Goal: Task Accomplishment & Management: Manage account settings

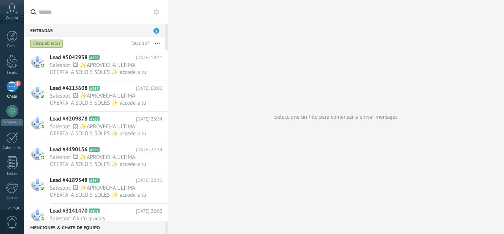
click at [155, 11] on use at bounding box center [157, 12] width 6 height 6
click at [129, 64] on span "Salesbot: 🖼 ✨APROVECHA ULTIMA OFERTA A SOLO 5 SOLES ✨ accede a tu CURSO DE GASF…" at bounding box center [99, 69] width 99 height 14
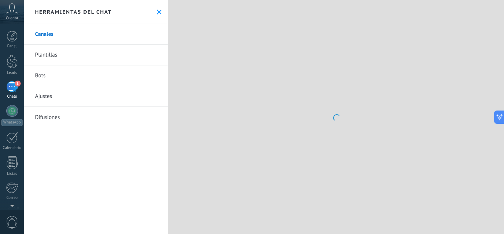
click at [158, 14] on icon at bounding box center [159, 12] width 5 height 5
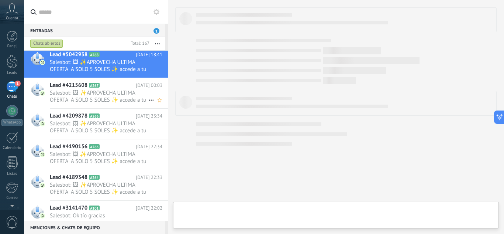
scroll to position [3, 0]
click at [115, 67] on span "Salesbot: 🖼 ✨APROVECHA ULTIMA OFERTA A SOLO 5 SOLES ✨ accede a tu CURSO DE GASF…" at bounding box center [99, 66] width 99 height 14
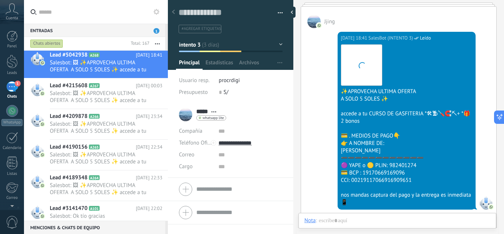
scroll to position [12, 0]
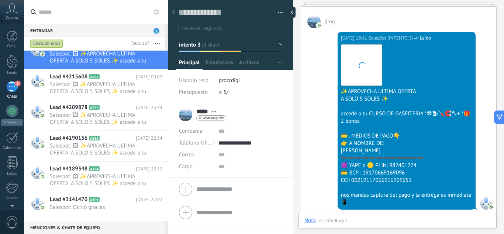
click at [17, 83] on span "1" at bounding box center [18, 83] width 6 height 6
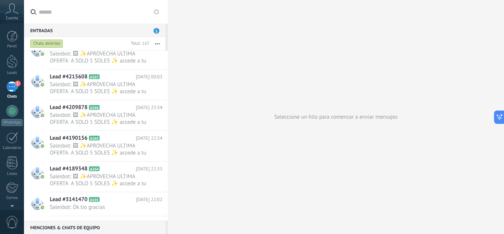
click at [158, 13] on use at bounding box center [157, 12] width 6 height 6
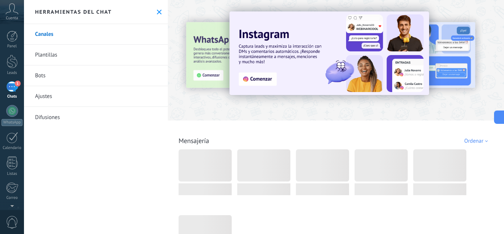
click at [105, 76] on link "Bots" at bounding box center [96, 75] width 144 height 21
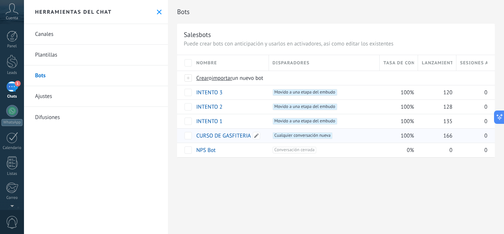
click at [224, 136] on link "CURSO DE GASFITERIA" at bounding box center [223, 135] width 55 height 7
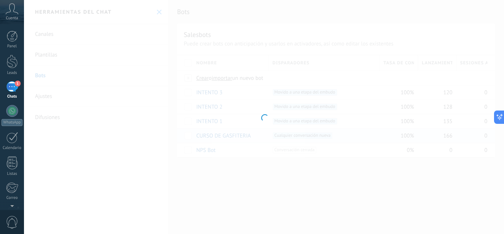
type input "**********"
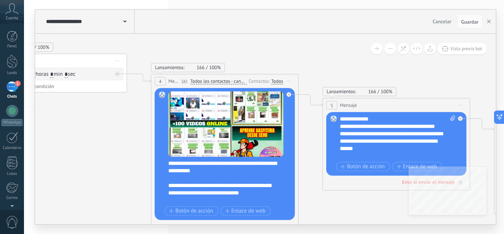
drag, startPoint x: 313, startPoint y: 173, endPoint x: 165, endPoint y: 168, distance: 148.1
click at [165, 168] on div "Reemplazar Quitar Convertir a mensaje de voz Arrastre la imagen aquí para adjun…" at bounding box center [225, 154] width 140 height 132
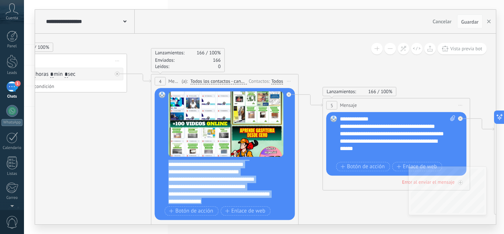
scroll to position [140, 0]
drag, startPoint x: 169, startPoint y: 162, endPoint x: 216, endPoint y: 206, distance: 64.0
click at [216, 206] on div "**********" at bounding box center [225, 154] width 115 height 126
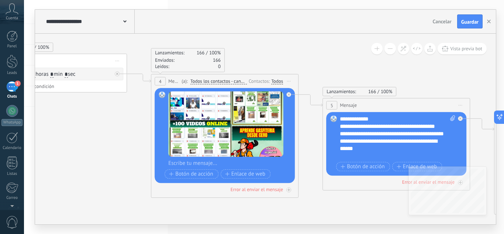
scroll to position [0, 0]
click at [184, 165] on div at bounding box center [229, 162] width 123 height 7
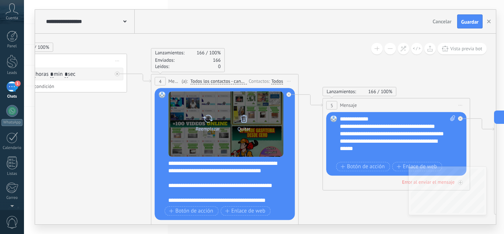
click at [207, 121] on icon at bounding box center [208, 118] width 11 height 10
click input "Subir" at bounding box center [0, 0] width 0 height 0
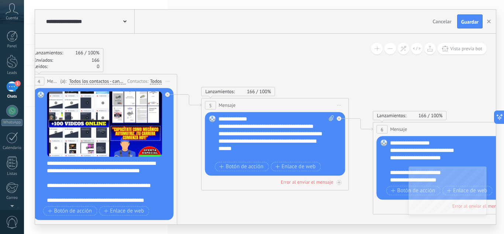
scroll to position [30, 0]
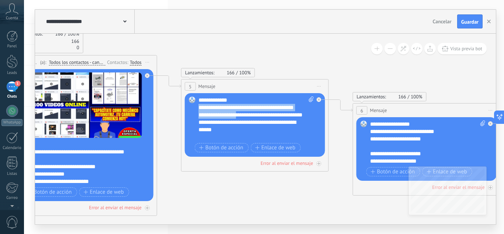
drag, startPoint x: 200, startPoint y: 104, endPoint x: 248, endPoint y: 121, distance: 51.1
click at [248, 121] on div "**********" at bounding box center [257, 118] width 116 height 44
click at [234, 106] on div "**********" at bounding box center [257, 118] width 116 height 44
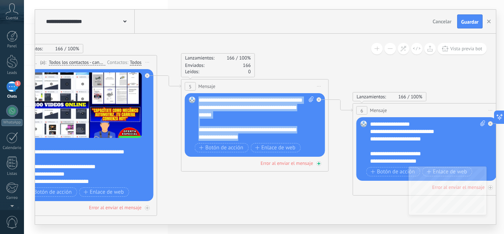
drag, startPoint x: 200, startPoint y: 100, endPoint x: 280, endPoint y: 164, distance: 102.9
click at [280, 164] on div "Lanzamientos: 166 100% Enviados: 166 Leídos: 0 5 Mensaje ******* (a): Todos los…" at bounding box center [255, 125] width 148 height 92
paste div
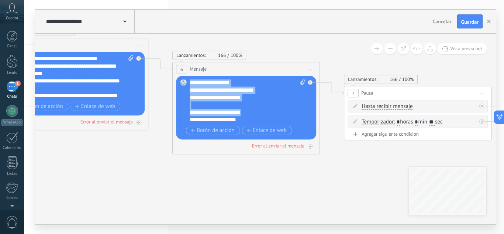
scroll to position [37, 0]
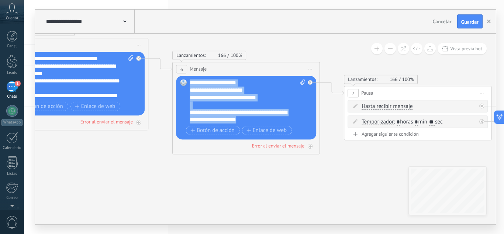
drag, startPoint x: 191, startPoint y: 81, endPoint x: 263, endPoint y: 153, distance: 101.5
click at [263, 153] on div "Lanzamientos: 166 100% Enviados: 166 Leídos: 0 6 Mensaje ******* (a): Todos los…" at bounding box center [246, 108] width 148 height 92
paste div
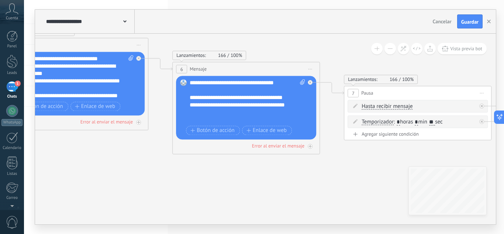
scroll to position [0, 0]
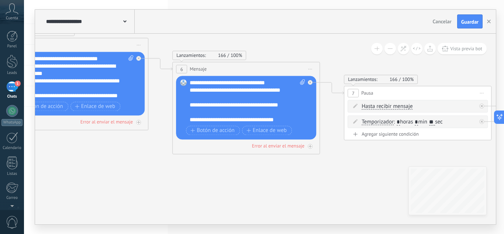
click at [269, 177] on icon at bounding box center [398, 77] width 2024 height 584
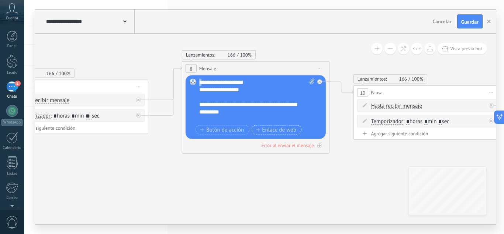
scroll to position [74, 0]
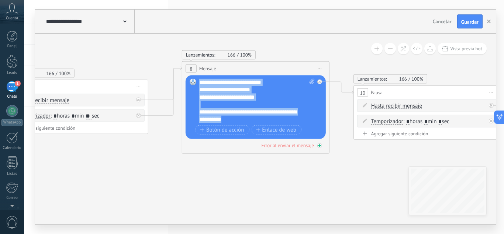
drag, startPoint x: 202, startPoint y: 81, endPoint x: 276, endPoint y: 141, distance: 96.0
click at [276, 141] on div "Lanzamientos: 166 100% Enviados: 166 Leídos: 0 8 Mensaje ******* (a): Todos los…" at bounding box center [256, 107] width 148 height 92
paste div
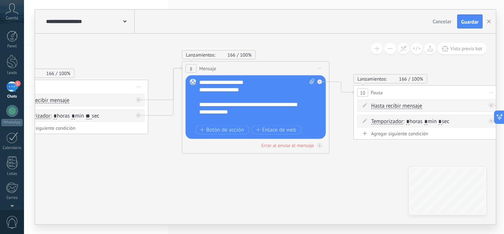
scroll to position [81, 0]
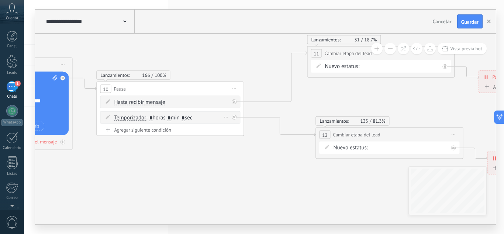
click at [152, 117] on input "*" at bounding box center [150, 118] width 3 height 6
type input "*"
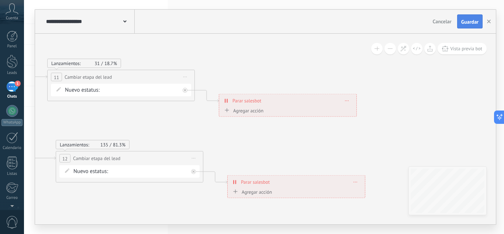
click at [467, 22] on span "Guardar" at bounding box center [469, 21] width 17 height 5
click at [490, 20] on icon "button" at bounding box center [489, 22] width 4 height 4
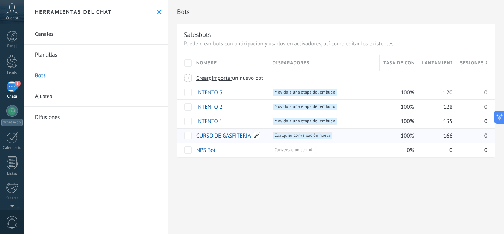
click at [255, 133] on span at bounding box center [256, 135] width 7 height 7
drag, startPoint x: 255, startPoint y: 133, endPoint x: 198, endPoint y: 140, distance: 57.6
click at [198, 140] on input "**********" at bounding box center [230, 136] width 67 height 12
type input "**********"
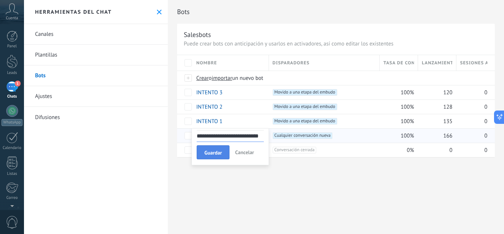
click at [216, 150] on span "Guardar" at bounding box center [212, 152] width 17 height 5
click at [295, 123] on span "Movido a una etapa del embudo +0" at bounding box center [305, 121] width 65 height 7
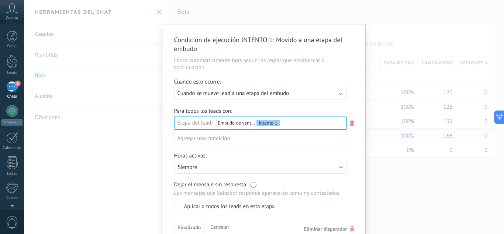
scroll to position [35, 0]
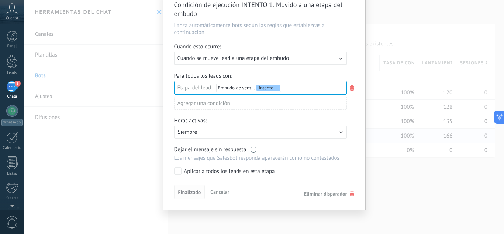
click at [190, 192] on span "Finalizado" at bounding box center [189, 191] width 23 height 5
click at [297, 220] on div "Condición de ejecución INTENTO 1 : Movido a una etapa del embudo Lanza automáti…" at bounding box center [264, 117] width 480 height 234
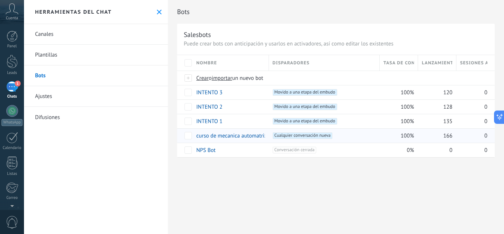
scroll to position [0, 0]
click at [299, 123] on span "Movido a una etapa del embudo +0" at bounding box center [305, 121] width 65 height 7
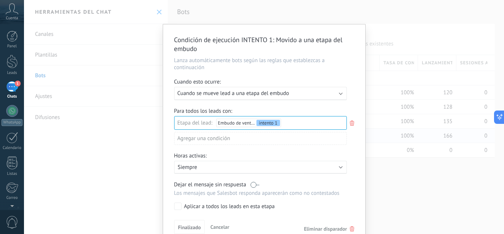
scroll to position [35, 0]
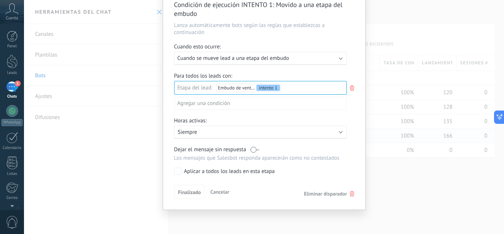
click at [219, 190] on span "Cancelar" at bounding box center [219, 191] width 19 height 7
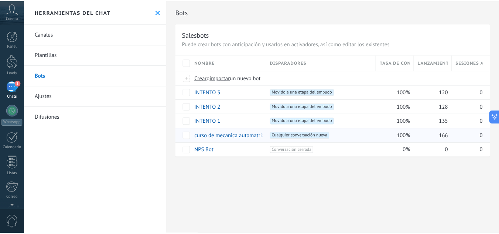
scroll to position [0, 0]
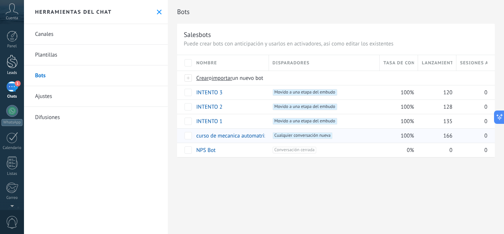
click at [12, 71] on div "Leads" at bounding box center [11, 72] width 21 height 5
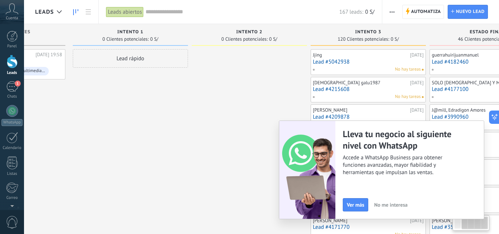
scroll to position [0, 142]
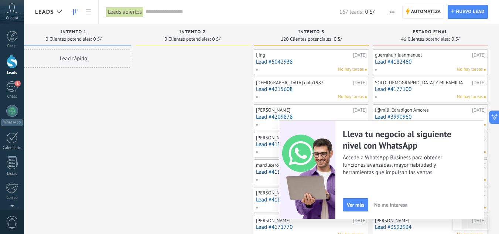
click at [389, 207] on span "No me interesa" at bounding box center [390, 204] width 33 height 5
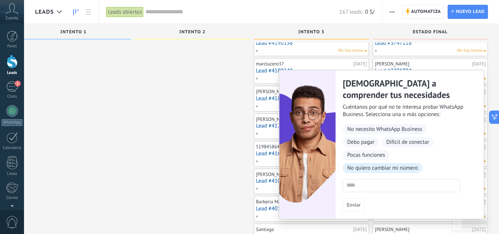
scroll to position [0, 0]
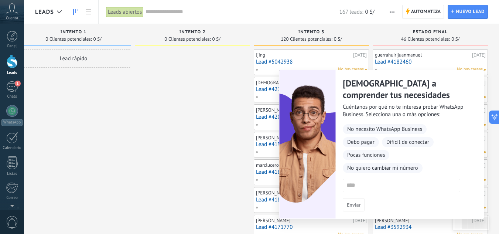
click at [377, 169] on span "No quiero cambiar mi número" at bounding box center [382, 168] width 80 height 10
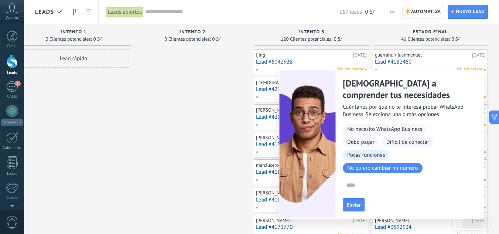
click at [371, 157] on span "Pocas funciones" at bounding box center [365, 155] width 47 height 10
click at [355, 199] on button "Enviar" at bounding box center [353, 204] width 22 height 13
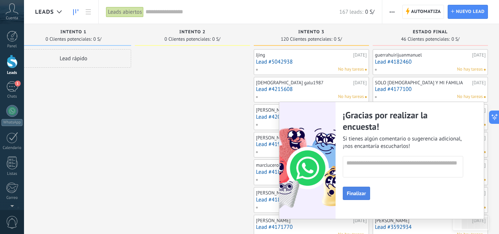
click at [361, 196] on span "Finalizar" at bounding box center [356, 192] width 19 height 5
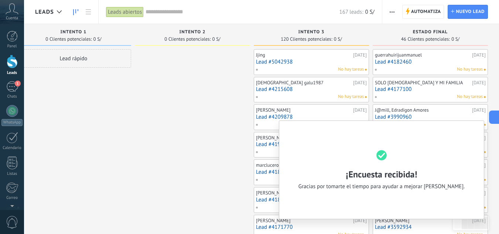
click at [389, 13] on button "button" at bounding box center [391, 12] width 11 height 14
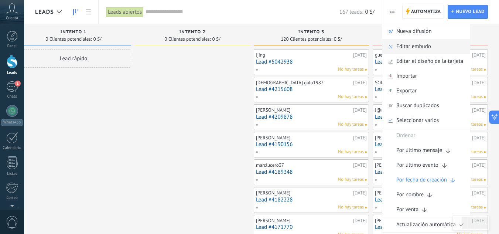
click at [411, 41] on span "Editar embudo" at bounding box center [413, 46] width 35 height 15
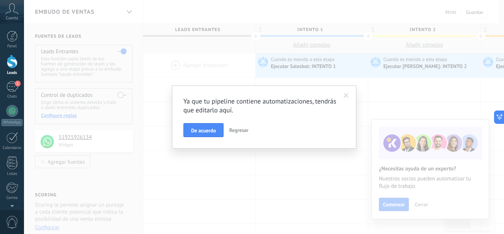
click at [349, 96] on span at bounding box center [346, 95] width 12 height 13
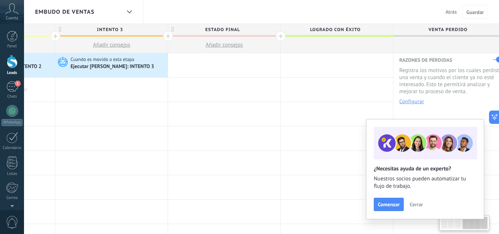
scroll to position [0, 426]
click at [448, 13] on span "Atrás" at bounding box center [450, 11] width 11 height 7
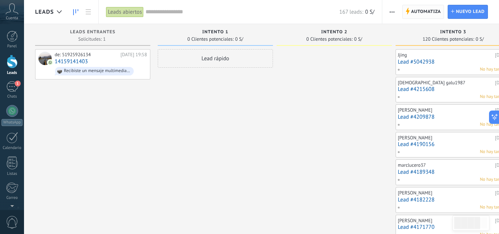
click at [429, 12] on span "Automatiza" at bounding box center [426, 11] width 30 height 13
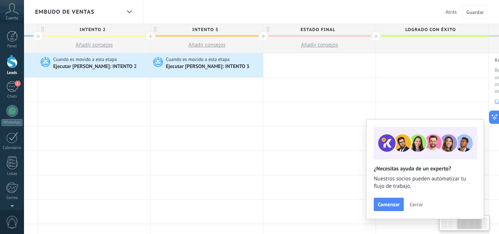
scroll to position [0, 309]
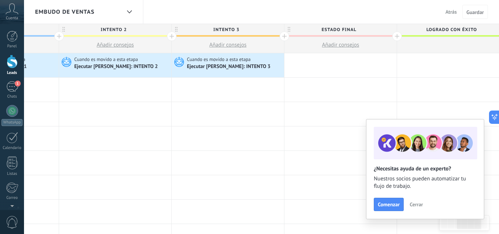
click at [451, 16] on button "Atrás" at bounding box center [450, 11] width 17 height 11
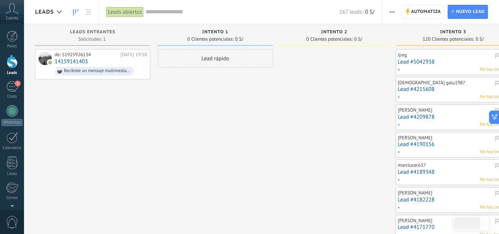
click at [393, 14] on span "button" at bounding box center [391, 12] width 5 height 14
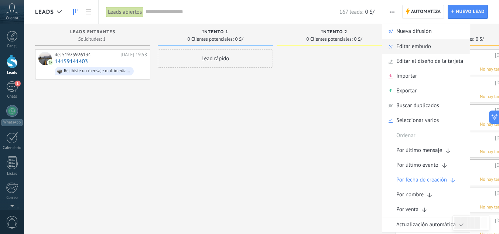
click at [423, 41] on span "Editar embudo" at bounding box center [413, 46] width 35 height 15
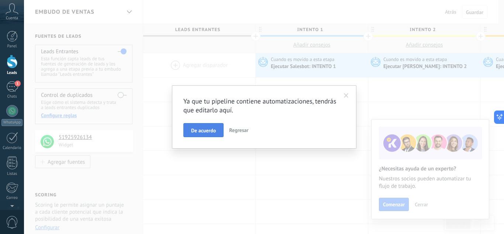
click at [214, 131] on span "De acuerdo" at bounding box center [203, 130] width 25 height 5
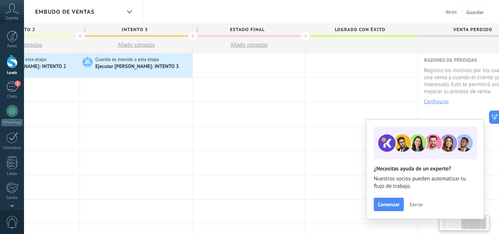
scroll to position [0, 433]
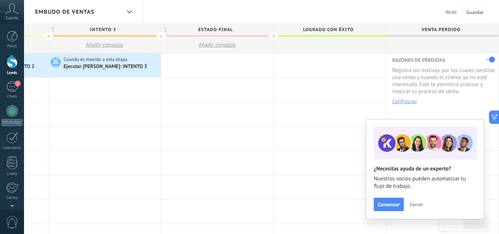
click at [449, 12] on span "Atrás" at bounding box center [450, 11] width 11 height 7
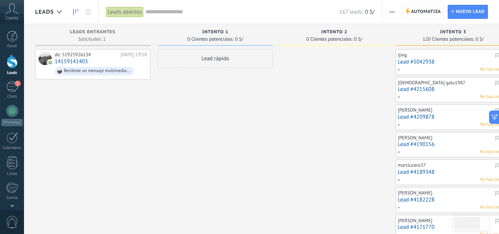
click at [388, 10] on button "button" at bounding box center [391, 12] width 11 height 14
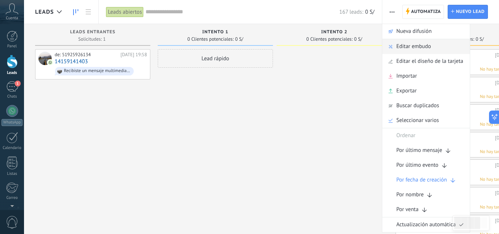
click at [423, 44] on span "Editar embudo" at bounding box center [413, 46] width 35 height 15
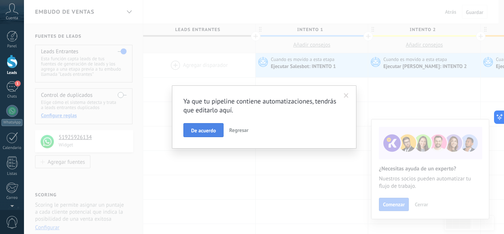
click at [207, 130] on span "De acuerdo" at bounding box center [203, 130] width 25 height 5
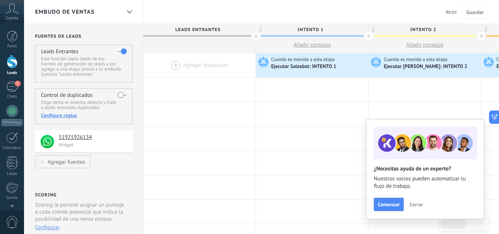
click at [414, 200] on button "Cerrar" at bounding box center [416, 204] width 20 height 11
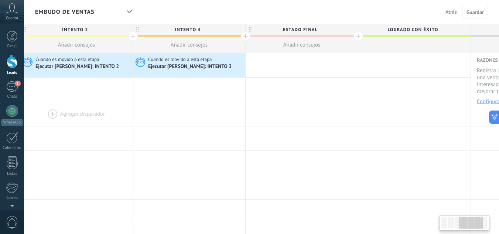
scroll to position [0, 433]
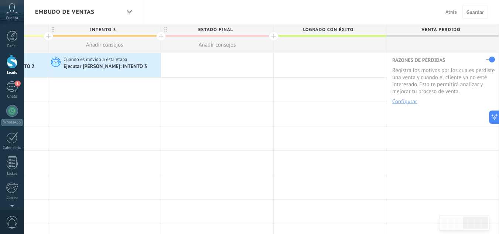
click at [273, 34] on div at bounding box center [274, 36] width 10 height 10
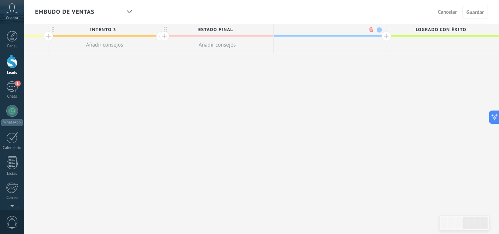
scroll to position [0, 487]
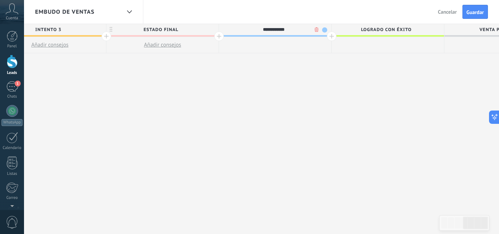
type input "**********"
click at [182, 31] on span "estado final" at bounding box center [160, 29] width 109 height 11
type input "*"
type input "*********"
click at [477, 8] on button "Guardar" at bounding box center [474, 12] width 25 height 14
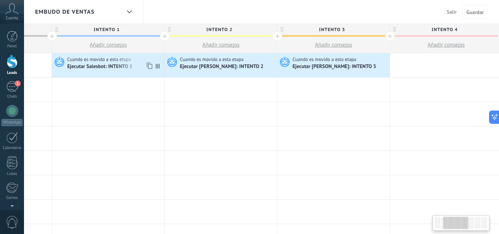
scroll to position [0, 176]
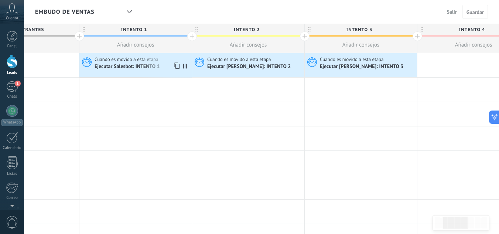
click at [134, 62] on span "Cuando es movido a esta etapa" at bounding box center [126, 59] width 65 height 7
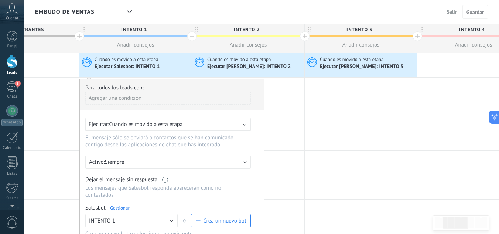
scroll to position [63, 0]
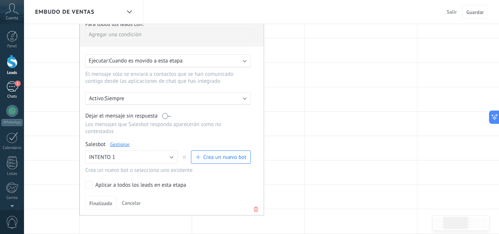
click at [8, 88] on div "1" at bounding box center [12, 86] width 12 height 11
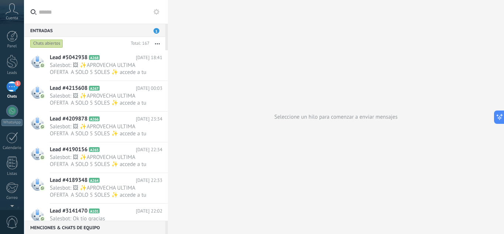
click at [158, 12] on icon at bounding box center [157, 12] width 6 height 6
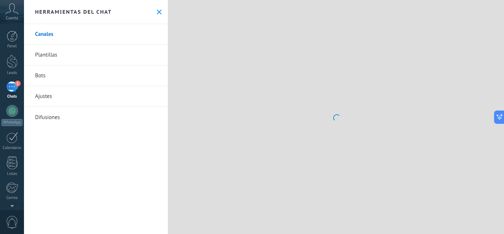
click at [96, 79] on link "Bots" at bounding box center [96, 75] width 144 height 21
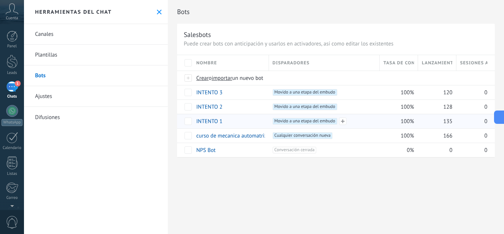
click at [294, 120] on span "Movido a una etapa del embudo +0" at bounding box center [305, 121] width 65 height 7
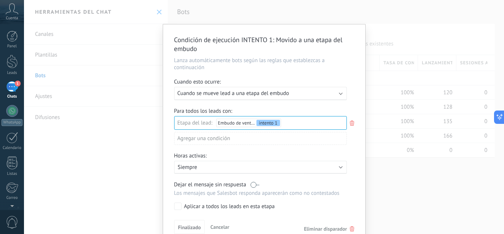
click at [209, 12] on div "Condición de ejecución INTENTO 1 : Movido a una etapa del embudo Lanza automáti…" at bounding box center [264, 117] width 480 height 234
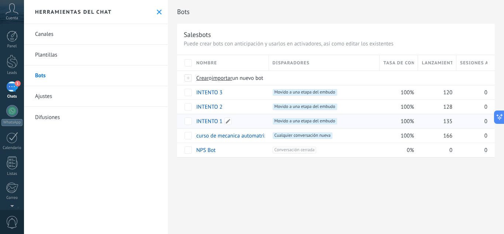
click at [217, 119] on link "INTENTO 1" at bounding box center [209, 121] width 26 height 7
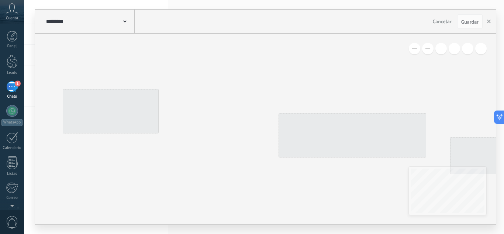
type input "*********"
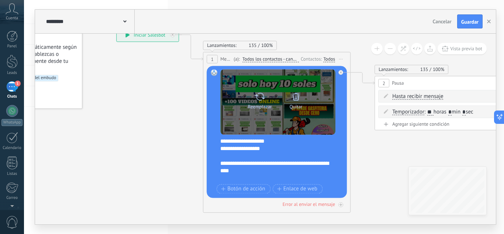
click at [259, 98] on icon at bounding box center [260, 96] width 11 height 10
click input "Subir" at bounding box center [0, 0] width 0 height 0
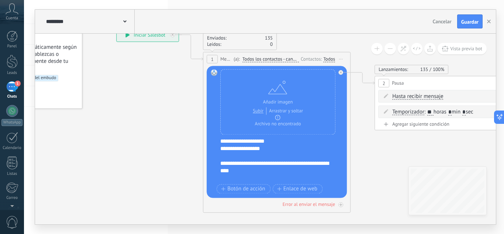
click at [223, 141] on div "**********" at bounding box center [281, 159] width 123 height 44
click at [253, 141] on div "**********" at bounding box center [281, 159] width 123 height 44
click at [265, 141] on div "**********" at bounding box center [281, 159] width 123 height 44
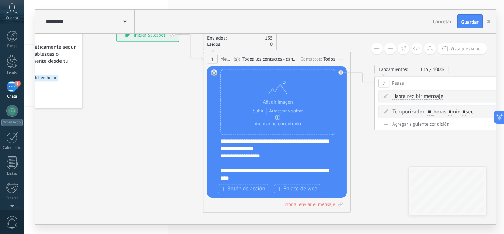
drag, startPoint x: 388, startPoint y: 167, endPoint x: 411, endPoint y: 158, distance: 25.2
click at [411, 158] on icon at bounding box center [500, 120] width 1136 height 554
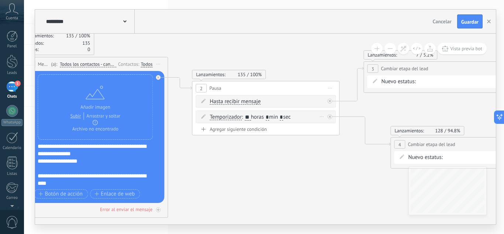
click at [251, 116] on input "**" at bounding box center [248, 117] width 6 height 6
type input "*"
click at [288, 161] on icon at bounding box center [317, 125] width 1136 height 554
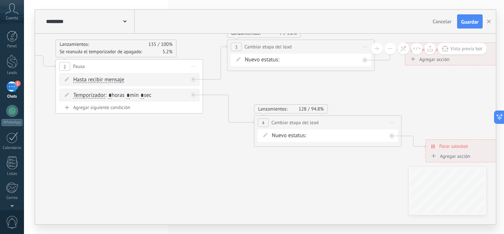
click at [0, 0] on div "intento 1 intento 2 intento 3 intento 4 estado final Logrado con éxito Venta Pe…" at bounding box center [0, 0] width 0 height 0
click at [0, 0] on label "estado final" at bounding box center [0, 0] width 0 height 0
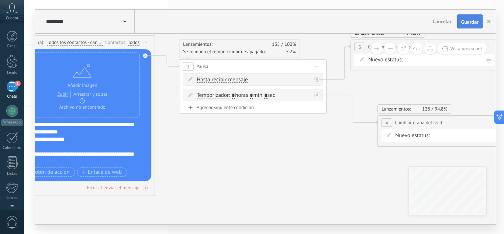
click at [472, 25] on button "Guardar" at bounding box center [469, 21] width 25 height 14
click at [489, 21] on use "button" at bounding box center [489, 22] width 4 height 4
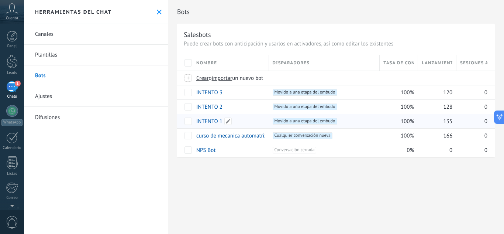
click at [209, 123] on link "INTENTO 1" at bounding box center [209, 121] width 26 height 7
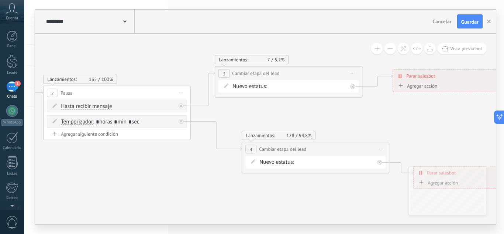
click at [0, 0] on div "intento 1 intento 2 intento 3 intento 4 estado final Logrado con éxito Venta Pe…" at bounding box center [0, 0] width 0 height 0
click at [376, 134] on div at bounding box center [264, 117] width 480 height 234
click at [463, 23] on span "Guardar" at bounding box center [469, 21] width 17 height 5
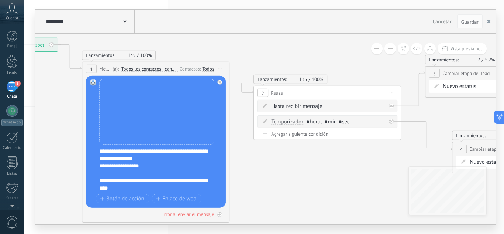
click at [489, 24] on button "button" at bounding box center [488, 21] width 11 height 14
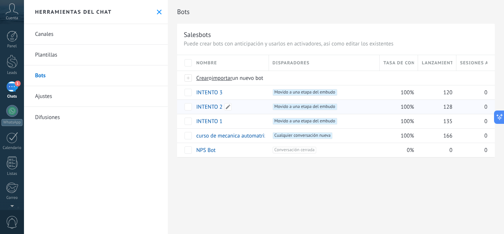
click at [212, 104] on link "INTENTO 2" at bounding box center [209, 106] width 26 height 7
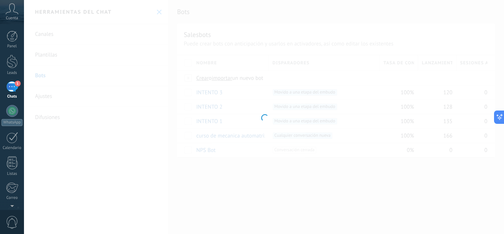
type input "*********"
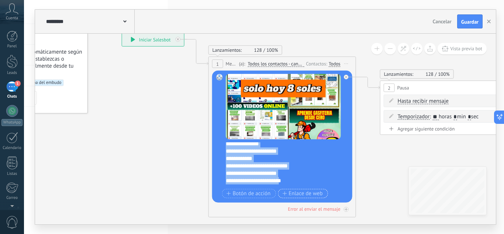
scroll to position [74, 0]
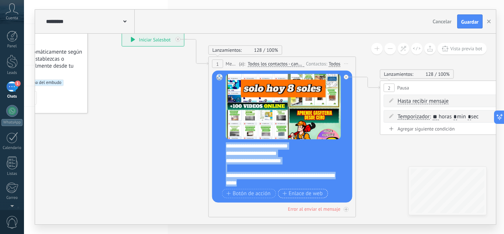
drag, startPoint x: 228, startPoint y: 147, endPoint x: 294, endPoint y: 190, distance: 78.4
click at [294, 190] on div "**********" at bounding box center [283, 137] width 115 height 126
paste div
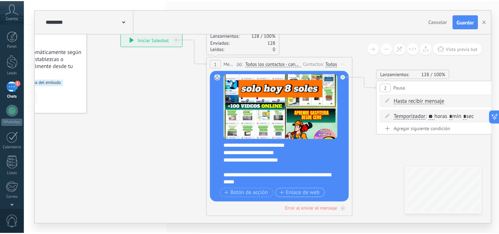
scroll to position [0, 0]
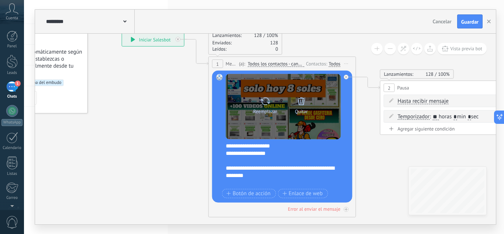
click at [265, 101] on icon at bounding box center [265, 101] width 11 height 10
click input "Subir" at bounding box center [0, 0] width 0 height 0
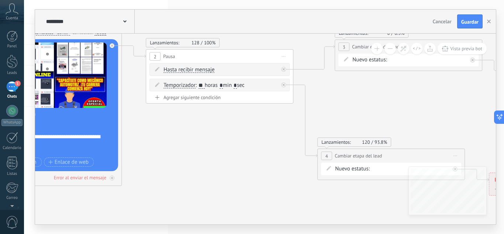
click at [0, 0] on div "intento 1 intento 2 intento 3 intento 4 estado final Logrado con éxito Venta Pe…" at bounding box center [0, 0] width 0 height 0
click at [0, 0] on label "estado final" at bounding box center [0, 0] width 0 height 0
click at [471, 20] on span "Guardar" at bounding box center [469, 21] width 17 height 5
click at [489, 23] on icon "button" at bounding box center [489, 22] width 4 height 4
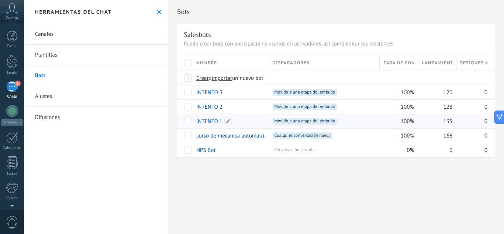
click at [216, 120] on link "INTENTO 1" at bounding box center [209, 121] width 26 height 7
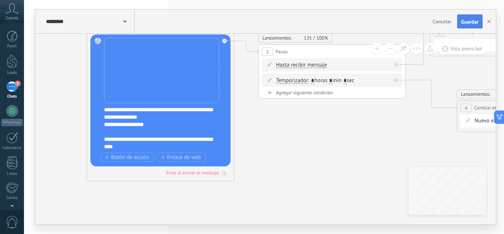
click at [472, 19] on span "Guardar" at bounding box center [469, 21] width 17 height 5
click at [488, 21] on use "button" at bounding box center [489, 22] width 4 height 4
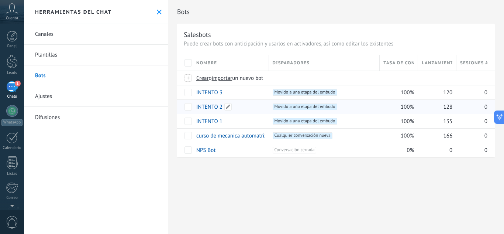
click at [214, 106] on link "INTENTO 2" at bounding box center [209, 106] width 26 height 7
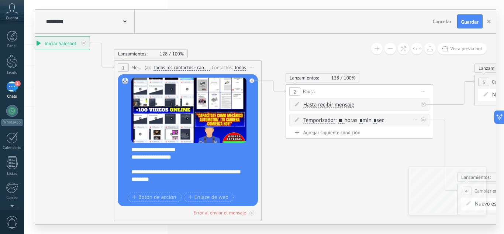
click at [344, 120] on input "**" at bounding box center [341, 120] width 6 height 6
type input "*"
click at [344, 150] on icon at bounding box center [406, 134] width 1126 height 564
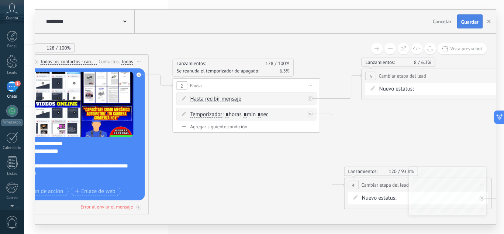
click at [466, 22] on span "Guardar" at bounding box center [469, 21] width 17 height 5
click at [490, 22] on icon "button" at bounding box center [489, 22] width 4 height 4
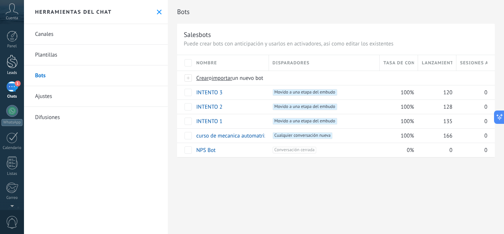
click at [9, 67] on div at bounding box center [12, 62] width 11 height 14
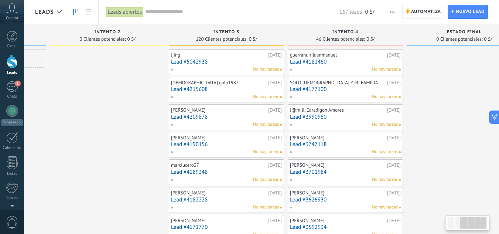
scroll to position [0, 261]
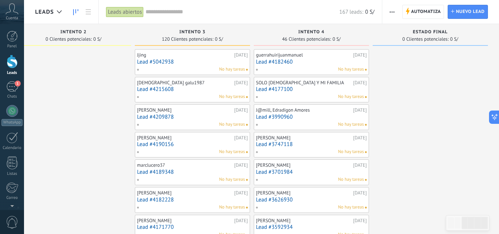
click at [392, 10] on span "button" at bounding box center [391, 12] width 5 height 14
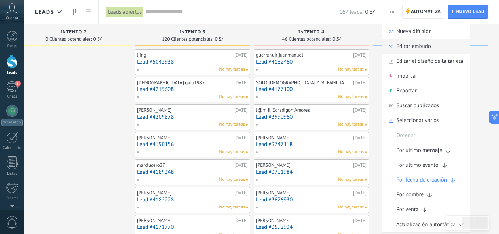
click at [404, 44] on span "Editar embudo" at bounding box center [413, 46] width 35 height 15
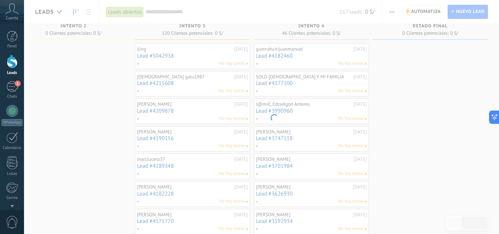
scroll to position [0, 0]
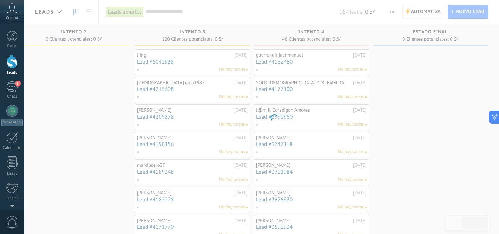
click at [394, 10] on body ".abccls-1,.abccls-2{fill-rule:evenodd}.abccls-2{fill:#fff} .abfcls-1{fill:none}…" at bounding box center [249, 117] width 499 height 234
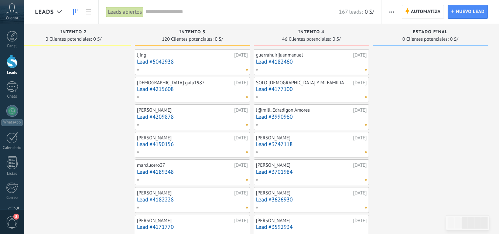
click at [389, 13] on span "button" at bounding box center [391, 12] width 5 height 14
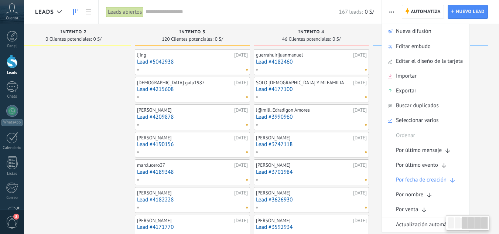
scroll to position [0, 261]
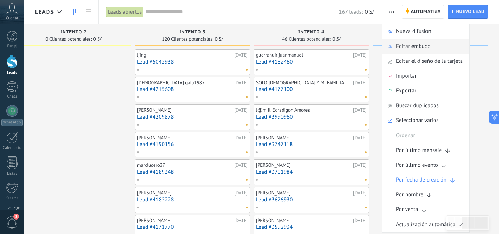
click at [405, 45] on span "Editar embudo" at bounding box center [413, 46] width 35 height 15
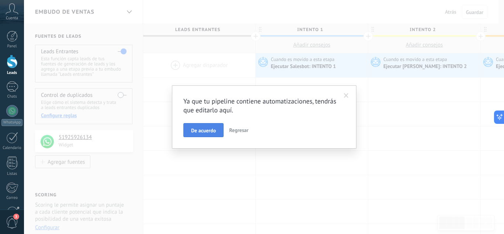
click at [209, 126] on button "De acuerdo" at bounding box center [203, 130] width 40 height 14
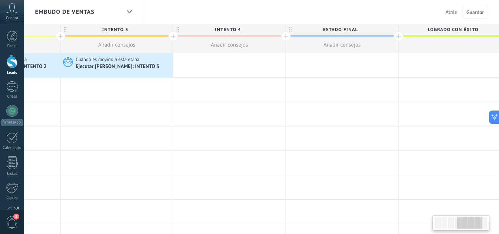
scroll to position [0, 441]
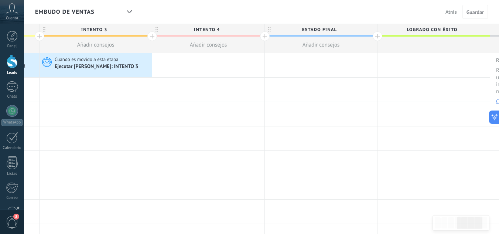
click at [264, 35] on div at bounding box center [265, 36] width 10 height 10
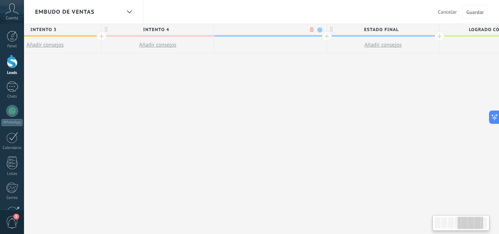
scroll to position [0, 496]
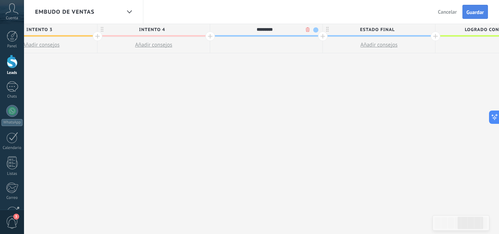
type input "*********"
click at [481, 10] on span "Guardar" at bounding box center [474, 12] width 17 height 5
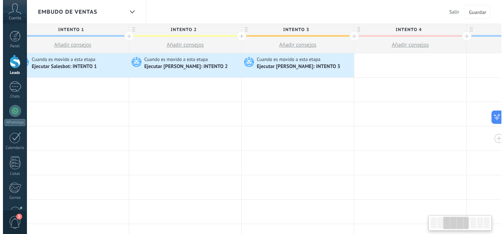
scroll to position [0, 247]
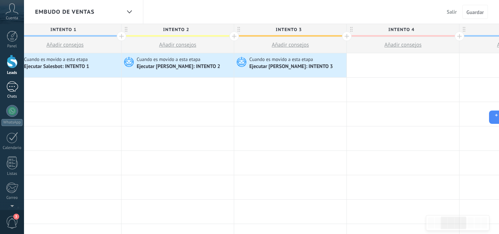
click at [9, 92] on link "Chats" at bounding box center [12, 90] width 24 height 18
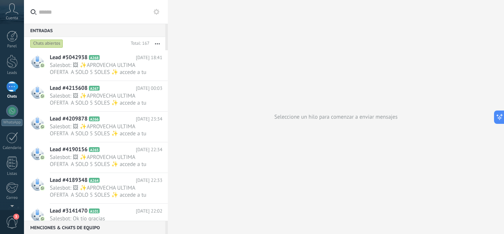
click at [158, 11] on use at bounding box center [157, 12] width 6 height 6
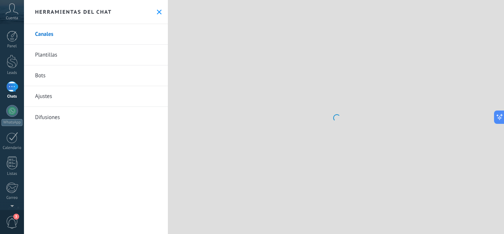
click at [83, 75] on link "Bots" at bounding box center [96, 75] width 144 height 21
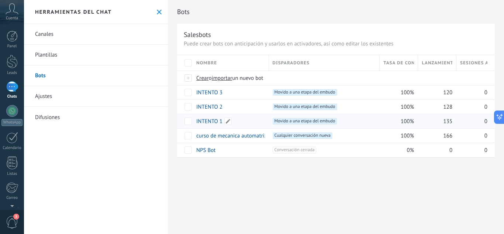
click at [217, 121] on link "INTENTO 1" at bounding box center [209, 121] width 26 height 7
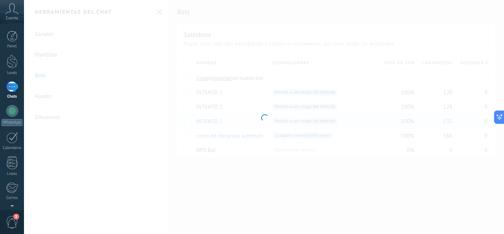
type input "*********"
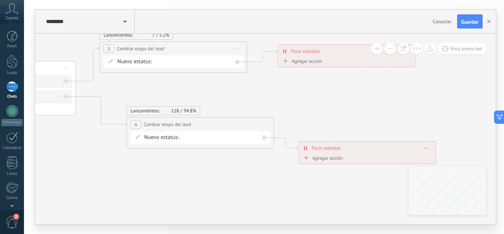
click at [0, 0] on div "intento 1 intento 2 intento 3 intento 4 intento 5 estado final Logrado con éxit…" at bounding box center [0, 0] width 0 height 0
click at [0, 0] on label "estado final" at bounding box center [0, 0] width 0 height 0
click at [467, 24] on span "Guardar" at bounding box center [469, 21] width 17 height 5
click at [489, 22] on use "button" at bounding box center [489, 22] width 4 height 4
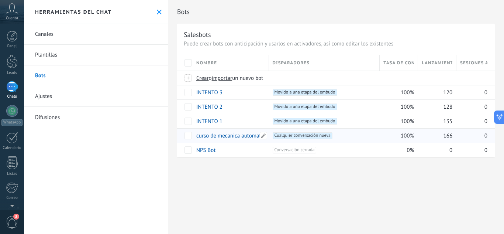
drag, startPoint x: 253, startPoint y: 121, endPoint x: 241, endPoint y: 134, distance: 16.7
click at [241, 134] on div "Nombre Disparadores Tasa de conversión Lanzamientos totales Sesiones activas Cr…" at bounding box center [336, 106] width 318 height 102
click at [240, 134] on link "curso de mecanica automatriz" at bounding box center [231, 135] width 70 height 7
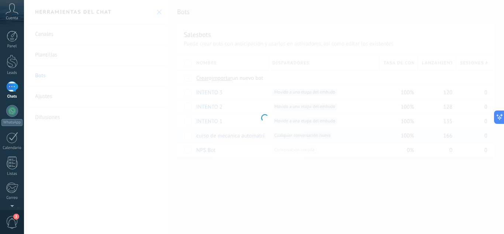
type input "**********"
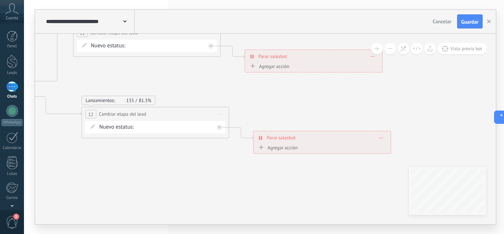
click at [0, 0] on div "intento 1 intento 2 intento 3 intento 4 intento 5 estado final Logrado con éxit…" at bounding box center [0, 0] width 0 height 0
click at [0, 0] on label "estado final" at bounding box center [0, 0] width 0 height 0
click at [476, 21] on span "Guardar" at bounding box center [469, 21] width 17 height 5
click at [488, 21] on icon "button" at bounding box center [489, 22] width 4 height 4
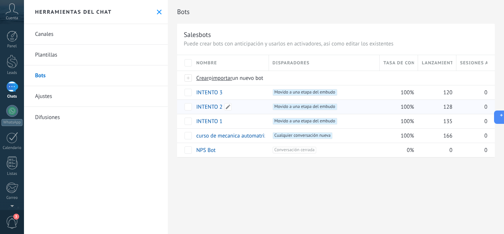
click at [210, 107] on link "INTENTO 2" at bounding box center [209, 106] width 26 height 7
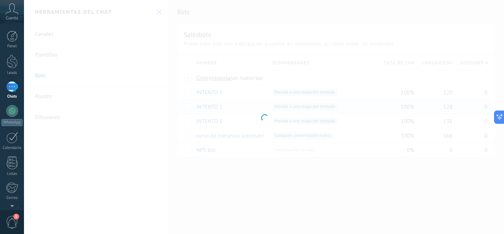
type input "*********"
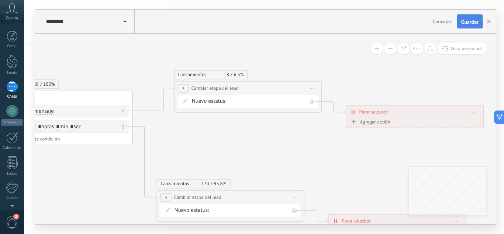
click at [478, 20] on span "Guardar" at bounding box center [469, 21] width 17 height 5
click at [491, 21] on button "button" at bounding box center [488, 21] width 11 height 14
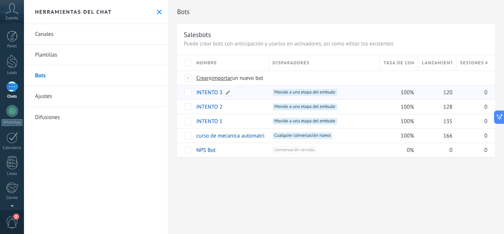
click at [213, 92] on link "INTENTO 3" at bounding box center [209, 92] width 26 height 7
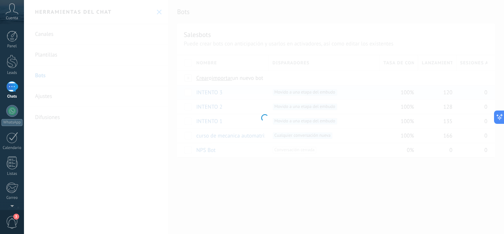
type input "*********"
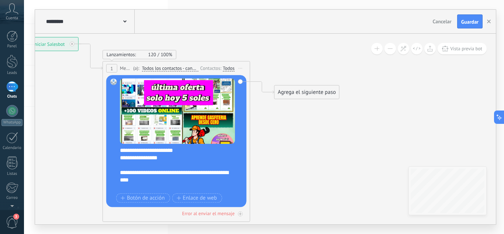
click at [125, 152] on div "**********" at bounding box center [181, 169] width 123 height 44
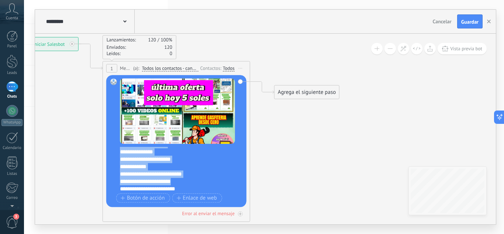
scroll to position [74, 0]
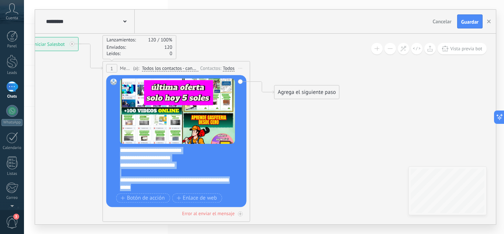
drag, startPoint x: 123, startPoint y: 152, endPoint x: 215, endPoint y: 224, distance: 116.7
click at [215, 224] on div "**********" at bounding box center [266, 116] width 462 height 215
paste div
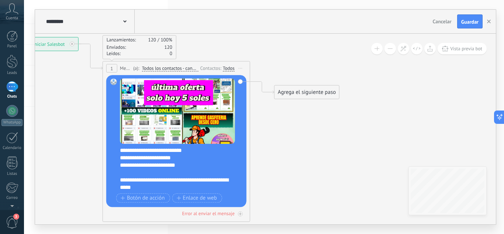
scroll to position [0, 0]
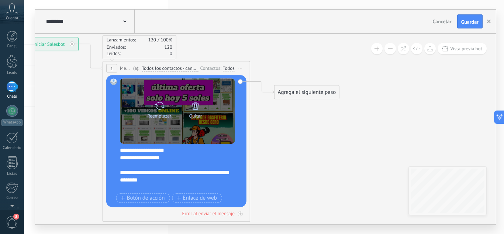
click at [165, 109] on div "Reemplazar" at bounding box center [159, 108] width 31 height 20
click input "Subir" at bounding box center [0, 0] width 0 height 0
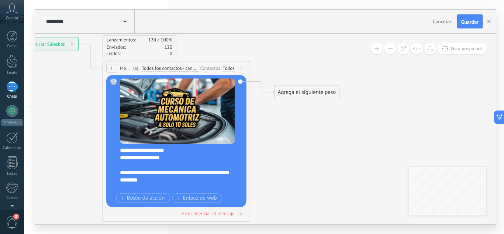
click at [303, 94] on div "Agrega el siguiente paso" at bounding box center [307, 92] width 65 height 12
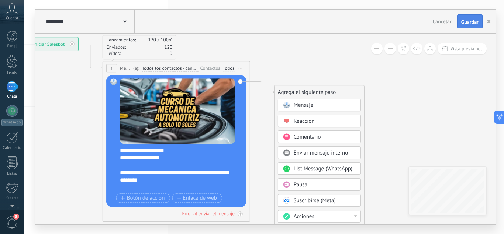
click at [473, 20] on span "Guardar" at bounding box center [469, 21] width 17 height 5
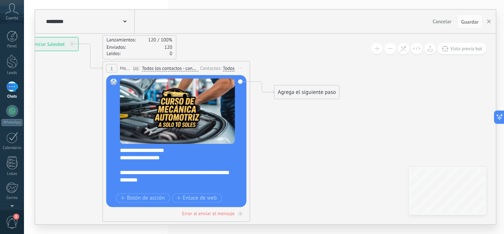
click at [322, 94] on div "Agrega el siguiente paso" at bounding box center [307, 92] width 65 height 12
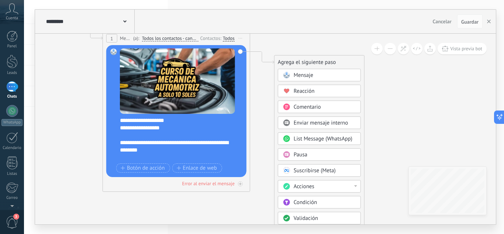
click at [335, 187] on div "Acciones" at bounding box center [325, 186] width 62 height 7
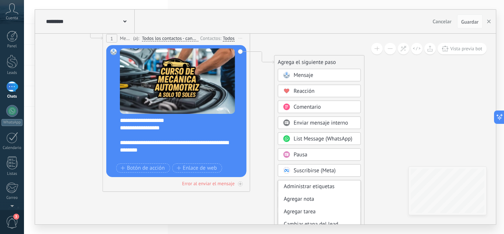
click at [317, 153] on div "Pausa" at bounding box center [325, 154] width 62 height 7
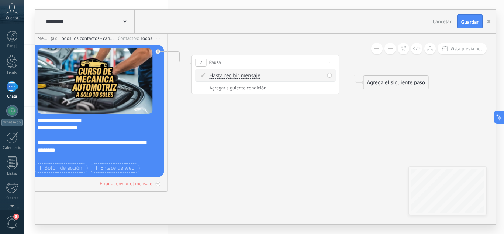
click at [248, 88] on div "Agregar siguiente condición" at bounding box center [266, 88] width 140 height 6
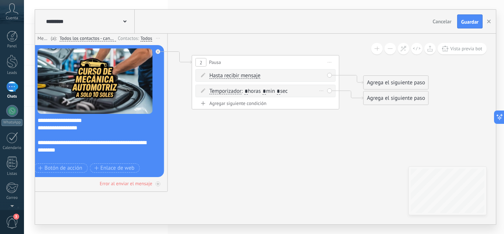
click at [266, 90] on input "*" at bounding box center [264, 92] width 3 height 6
type input "*"
click at [273, 117] on icon at bounding box center [168, 99] width 839 height 554
click at [248, 90] on input "*" at bounding box center [246, 92] width 3 height 6
type input "*"
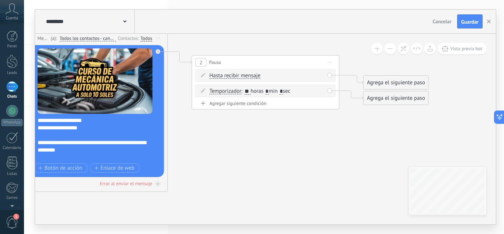
type input "**"
click at [255, 110] on icon at bounding box center [168, 99] width 839 height 554
drag, startPoint x: 390, startPoint y: 96, endPoint x: 397, endPoint y: 127, distance: 31.1
click at [397, 127] on div "Agrega el siguiente paso" at bounding box center [404, 128] width 65 height 12
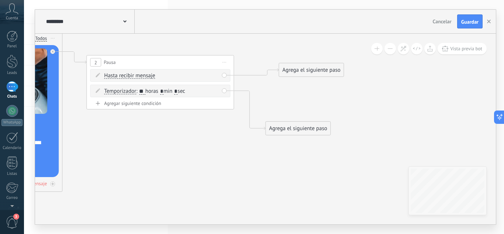
drag, startPoint x: 303, startPoint y: 81, endPoint x: 325, endPoint y: 68, distance: 25.3
click at [325, 68] on div "Agrega el siguiente paso" at bounding box center [311, 70] width 65 height 12
click at [325, 68] on div "Agrega el siguiente paso" at bounding box center [312, 69] width 65 height 12
click at [323, 68] on div "Agrega el siguiente paso" at bounding box center [312, 69] width 65 height 12
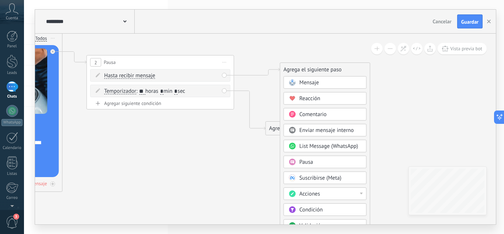
click at [318, 192] on span "Acciones" at bounding box center [309, 193] width 21 height 7
click at [335, 206] on div "Cambiar etapa del lead" at bounding box center [325, 207] width 82 height 13
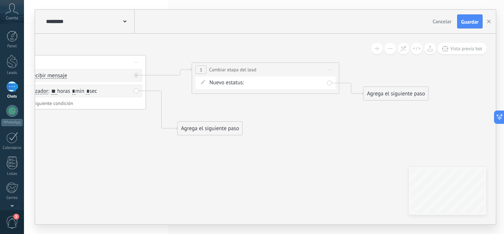
click at [231, 128] on div "Agrega el siguiente paso" at bounding box center [210, 128] width 65 height 12
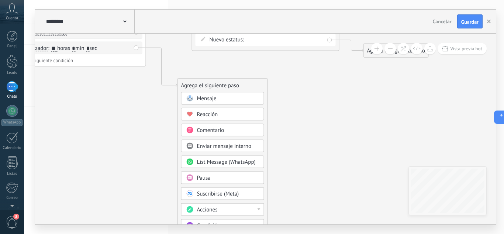
click at [224, 214] on div "Acciones" at bounding box center [222, 209] width 83 height 13
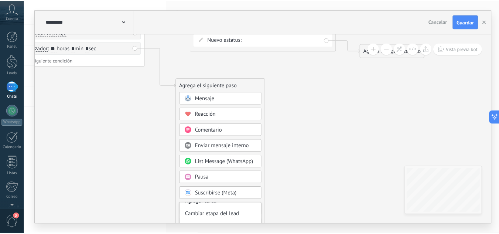
scroll to position [34, 0]
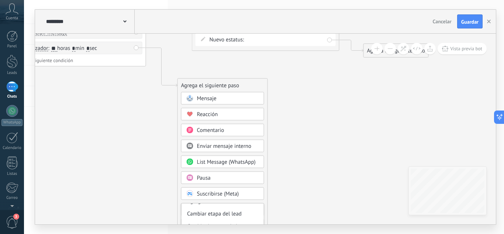
click at [227, 213] on div "Cambiar etapa del lead" at bounding box center [223, 213] width 82 height 13
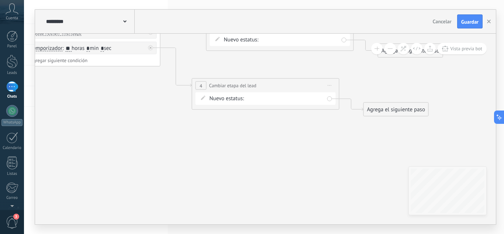
click at [0, 0] on div "intento 1 intento 2 intento 3 intento 4 intento 5 estado final Logrado con éxit…" at bounding box center [0, 0] width 0 height 0
click at [314, 42] on div at bounding box center [264, 117] width 480 height 234
click at [0, 0] on div "intento 1 intento 2 intento 3 intento 4 intento 5 estado final Logrado con éxit…" at bounding box center [0, 0] width 0 height 0
click at [0, 0] on label "estado final" at bounding box center [0, 0] width 0 height 0
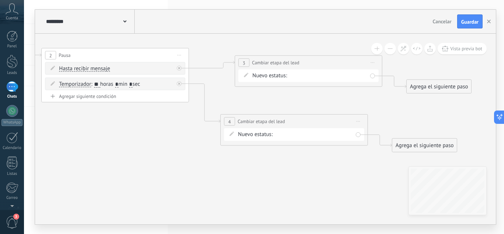
click at [0, 0] on div "intento 1 intento 2 intento 3 intento 4 intento 5 estado final Logrado con éxit…" at bounding box center [0, 0] width 0 height 0
click at [0, 0] on label "intento 4" at bounding box center [0, 0] width 0 height 0
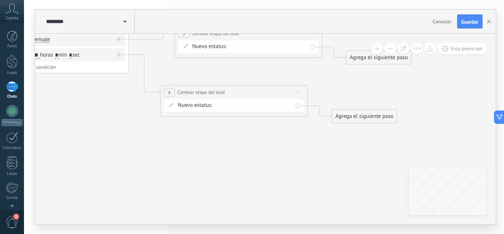
click at [370, 58] on div "Agrega el siguiente paso" at bounding box center [379, 57] width 65 height 12
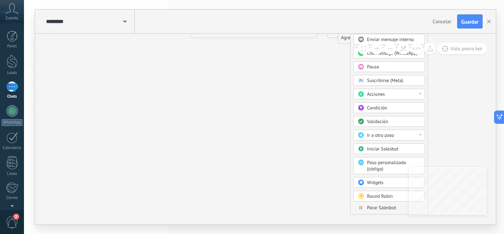
click at [383, 207] on span "Parar Salesbot" at bounding box center [381, 207] width 29 height 6
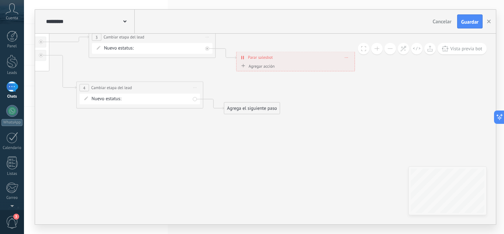
click at [266, 105] on div "Agrega el siguiente paso" at bounding box center [252, 108] width 56 height 10
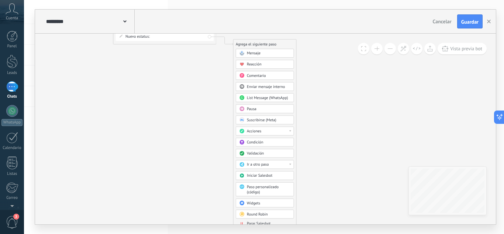
click at [268, 221] on span "Parar Salesbot" at bounding box center [259, 223] width 24 height 5
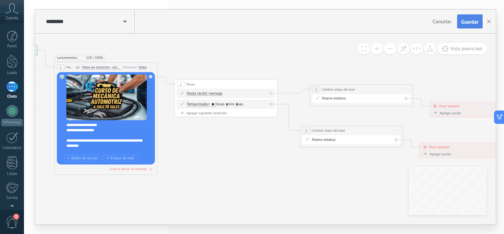
click at [464, 22] on span "Guardar" at bounding box center [469, 21] width 17 height 5
click at [488, 21] on use "button" at bounding box center [489, 22] width 4 height 4
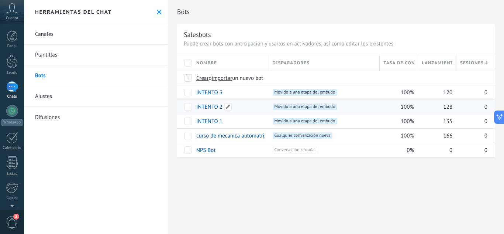
click at [210, 108] on link "INTENTO 2" at bounding box center [209, 106] width 26 height 7
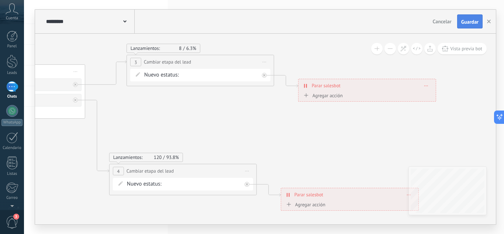
click at [479, 19] on button "Guardar" at bounding box center [469, 21] width 25 height 14
click at [490, 20] on icon "button" at bounding box center [489, 22] width 4 height 4
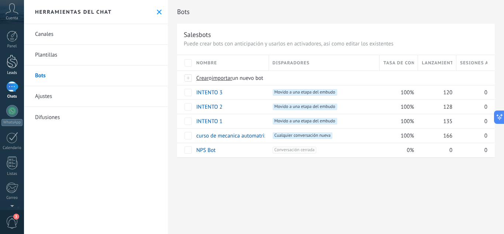
click at [11, 68] on div at bounding box center [12, 62] width 11 height 14
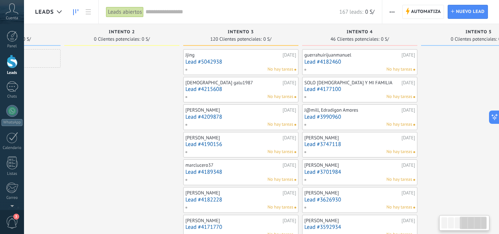
scroll to position [0, 379]
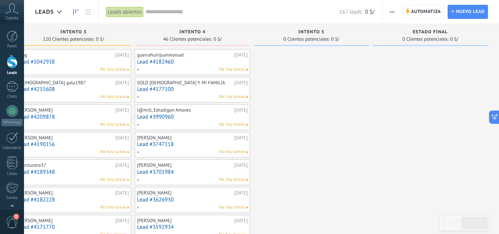
click at [395, 10] on button "button" at bounding box center [391, 12] width 11 height 14
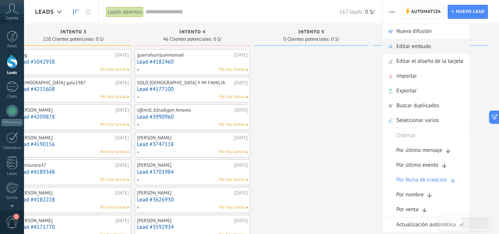
click at [405, 47] on span "Editar embudo" at bounding box center [413, 46] width 35 height 15
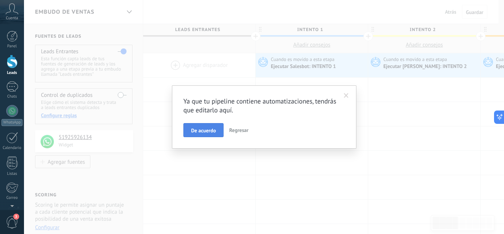
click at [199, 129] on span "De acuerdo" at bounding box center [203, 130] width 25 height 5
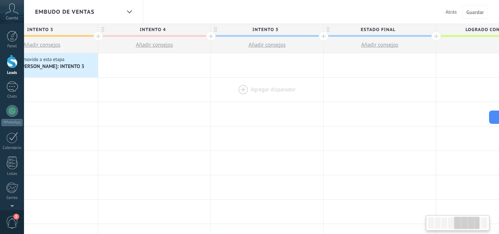
scroll to position [0, 498]
click at [155, 67] on div at bounding box center [152, 65] width 112 height 24
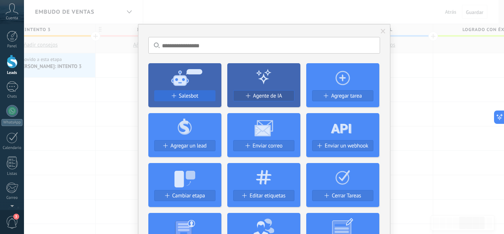
click at [191, 96] on span "Salesbot" at bounding box center [189, 96] width 20 height 6
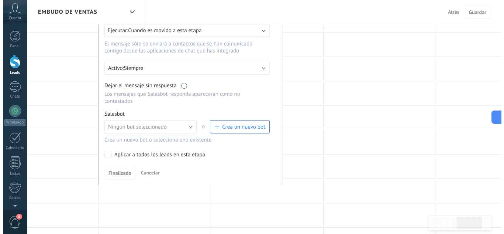
scroll to position [94, 0]
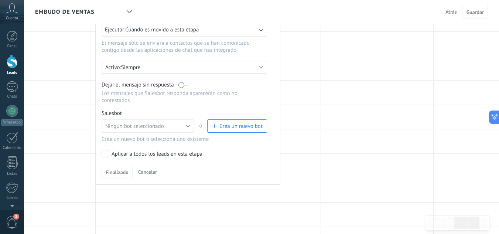
click at [228, 132] on button "Crea un nuevo bot" at bounding box center [237, 125] width 60 height 13
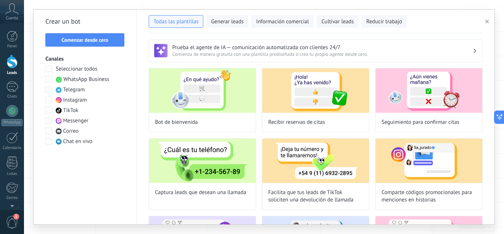
type input "**********"
click at [101, 38] on span "Comenzar desde cero" at bounding box center [85, 39] width 47 height 5
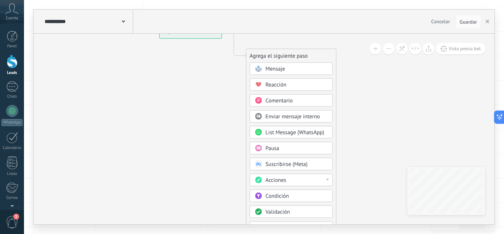
click at [273, 67] on span "Mensaje" at bounding box center [276, 68] width 20 height 7
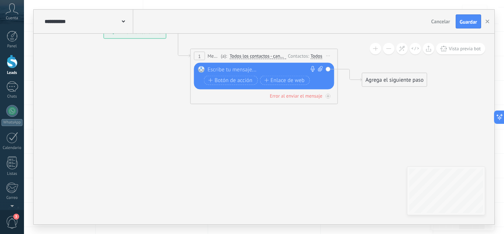
click at [290, 72] on div at bounding box center [263, 69] width 110 height 7
paste div
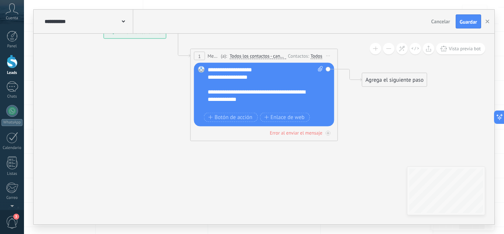
click at [318, 67] on icon at bounding box center [320, 69] width 5 height 6
click input "Subir" at bounding box center [0, 0] width 0 height 0
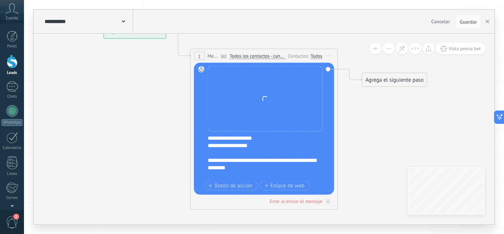
click at [235, 148] on div "**********" at bounding box center [263, 145] width 110 height 7
click at [274, 138] on div "**********" at bounding box center [269, 156] width 123 height 44
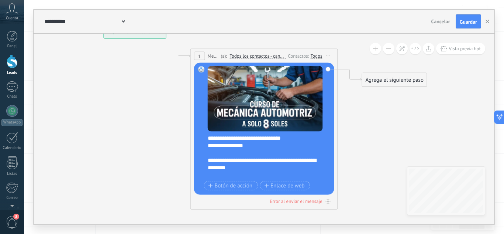
click at [231, 149] on div "**********" at bounding box center [263, 145] width 110 height 7
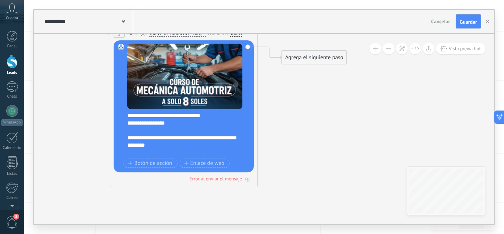
click at [307, 61] on div "Agrega el siguiente paso" at bounding box center [314, 57] width 65 height 12
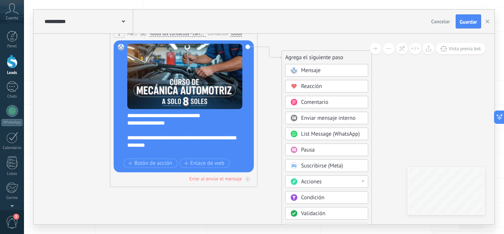
click at [319, 148] on div "Pausa" at bounding box center [332, 149] width 62 height 7
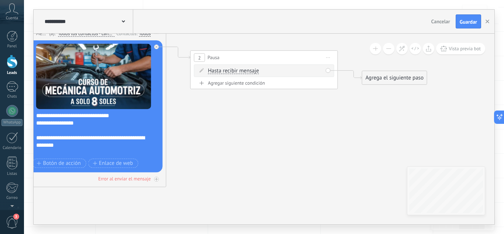
click at [255, 78] on div "Hasta recibir mensaje Hasta recibir mensaje Temporizador Excepto horas laborale…" at bounding box center [264, 72] width 140 height 16
click at [255, 83] on div "Agregar siguiente condición" at bounding box center [264, 83] width 140 height 6
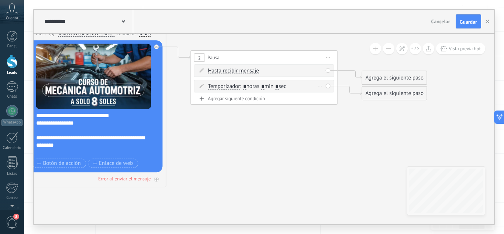
click at [265, 86] on input "*" at bounding box center [262, 87] width 3 height 6
type input "*"
click at [247, 86] on input "*" at bounding box center [244, 87] width 3 height 6
type input "**"
click at [326, 145] on icon at bounding box center [167, 95] width 839 height 554
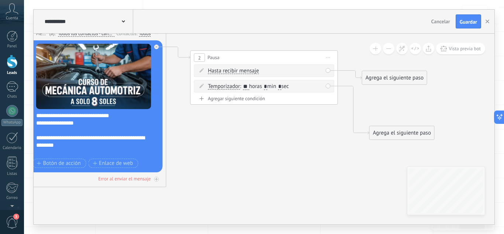
drag, startPoint x: 378, startPoint y: 94, endPoint x: 385, endPoint y: 134, distance: 41.1
click at [385, 134] on div "Agrega el siguiente paso" at bounding box center [402, 133] width 65 height 12
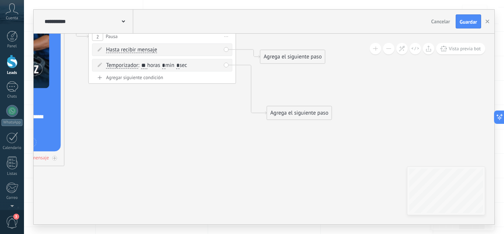
click at [280, 54] on div "Agrega el siguiente paso" at bounding box center [293, 57] width 65 height 12
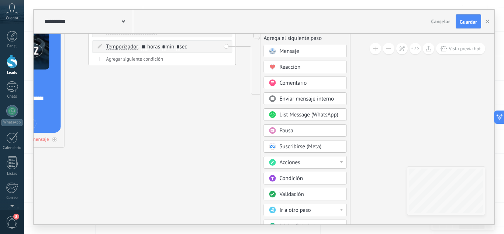
click at [319, 161] on div "Acciones" at bounding box center [311, 162] width 62 height 7
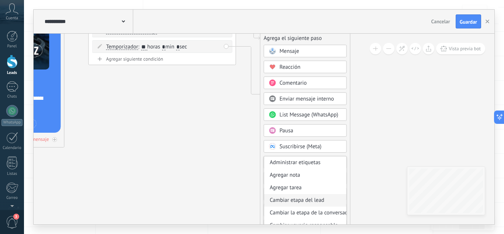
click at [310, 197] on div "Cambiar etapa del lead" at bounding box center [305, 200] width 82 height 13
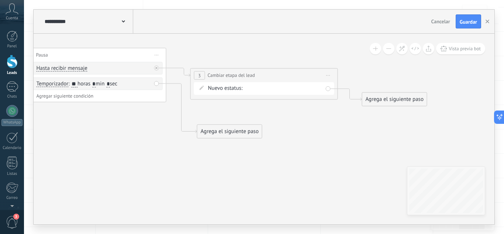
click at [0, 0] on div "intento 1 intento 2 intento 3 intento 4 intento 5 estado final Logrado con éxit…" at bounding box center [0, 0] width 0 height 0
click at [0, 0] on label "estado final" at bounding box center [0, 0] width 0 height 0
click at [248, 136] on div "Agrega el siguiente paso" at bounding box center [229, 131] width 65 height 12
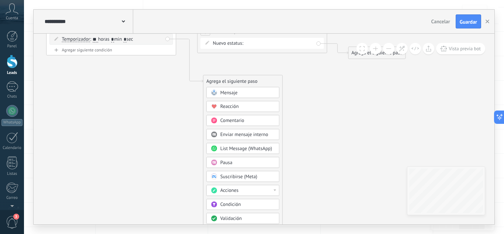
click at [241, 190] on div "Acciones" at bounding box center [247, 190] width 55 height 7
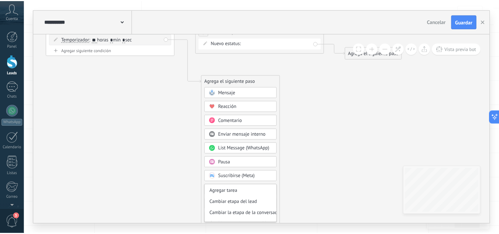
scroll to position [24, 0]
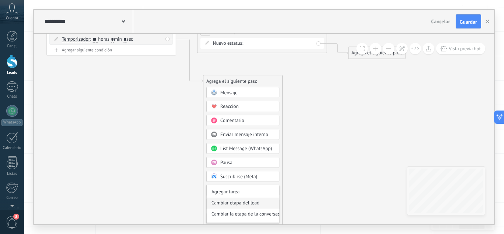
click at [245, 201] on div "Cambiar etapa del lead" at bounding box center [243, 202] width 72 height 11
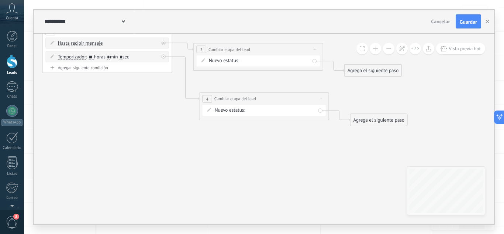
click at [0, 0] on div "intento 1 intento 2 intento 3 intento 4 intento 5 estado final Logrado con éxit…" at bounding box center [0, 0] width 0 height 0
click at [0, 0] on label "intento 5" at bounding box center [0, 0] width 0 height 0
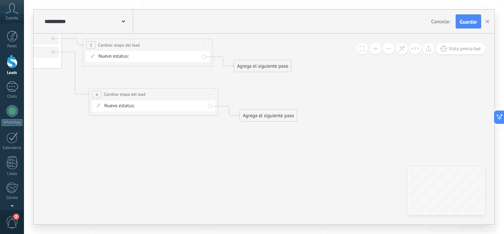
click at [278, 68] on div "Agrega el siguiente paso" at bounding box center [262, 66] width 57 height 11
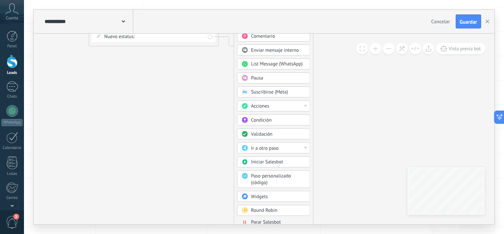
click at [271, 217] on div "Mensaje Mensaje Mensaje Reacción Comentario Enviar mensaje interno" at bounding box center [273, 116] width 73 height 226
click at [265, 220] on span "Parar Salesbot" at bounding box center [266, 222] width 30 height 6
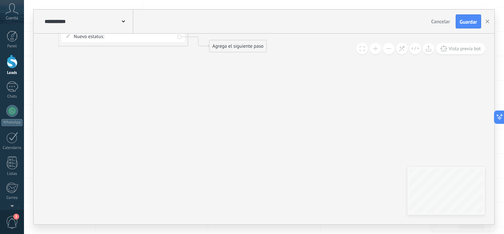
click at [214, 55] on div "Agrega el siguiente paso" at bounding box center [221, 53] width 57 height 11
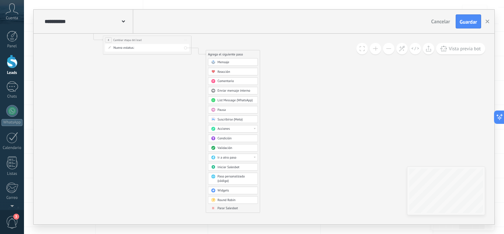
click at [232, 207] on span "Parar Salesbot" at bounding box center [228, 208] width 20 height 4
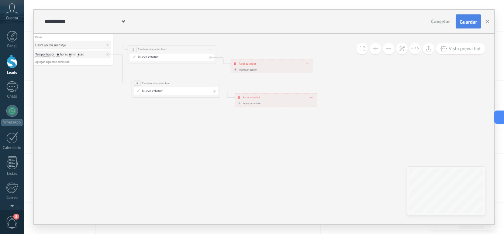
click at [466, 28] on button "Guardar" at bounding box center [468, 21] width 25 height 14
click at [488, 19] on button "button" at bounding box center [487, 21] width 11 height 14
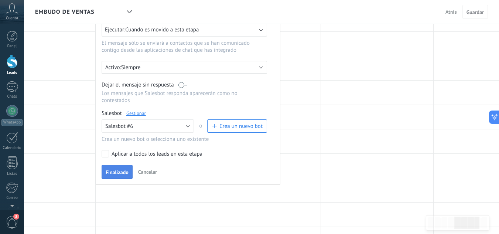
click at [117, 173] on span "Finalizado" at bounding box center [117, 171] width 23 height 5
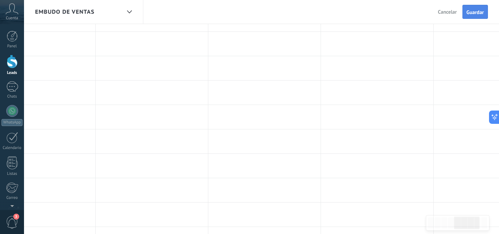
click at [473, 12] on span "Guardar" at bounding box center [474, 12] width 17 height 5
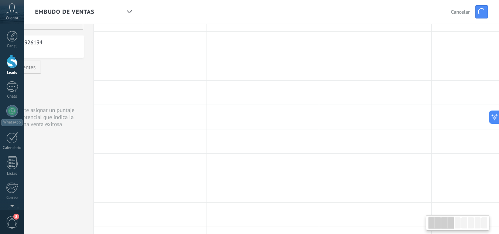
scroll to position [0, 0]
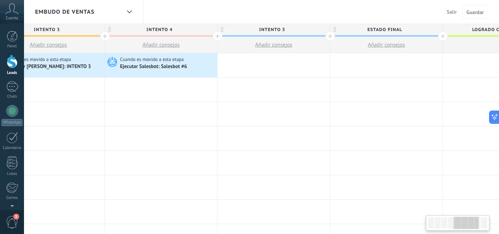
scroll to position [0, 492]
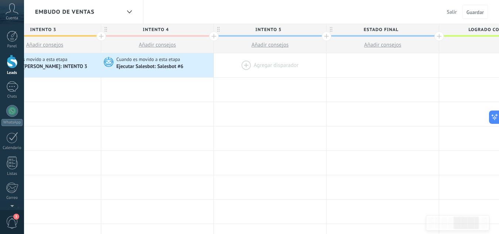
click at [268, 66] on div at bounding box center [270, 65] width 112 height 24
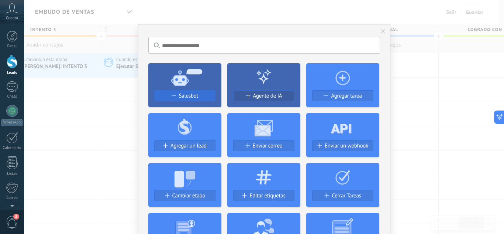
click at [203, 98] on div "Salesbot" at bounding box center [185, 96] width 61 height 6
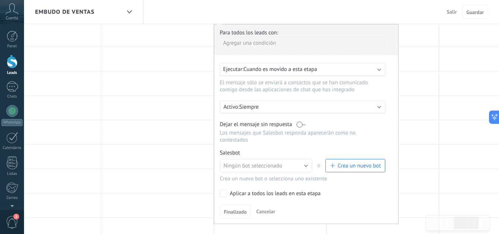
scroll to position [69, 0]
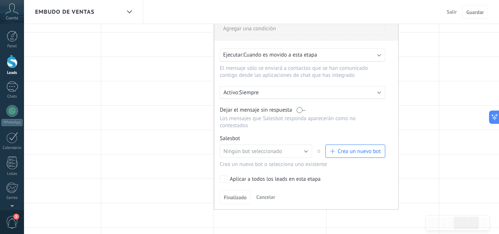
click at [349, 150] on span "Crea un nuevo bot" at bounding box center [358, 151] width 43 height 7
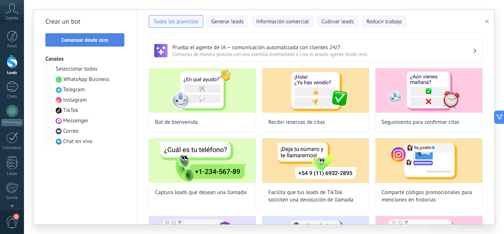
click at [113, 38] on span "Comenzar desde cero" at bounding box center [84, 39] width 71 height 5
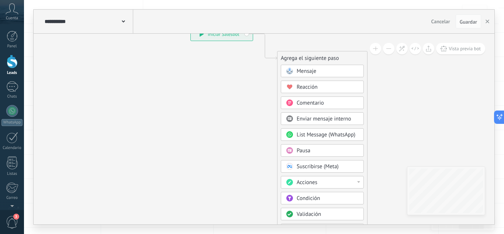
click at [306, 72] on span "Mensaje" at bounding box center [307, 71] width 20 height 7
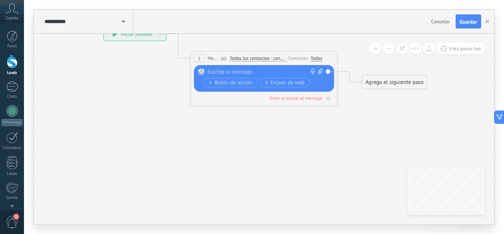
click at [276, 72] on div at bounding box center [263, 71] width 110 height 7
paste div
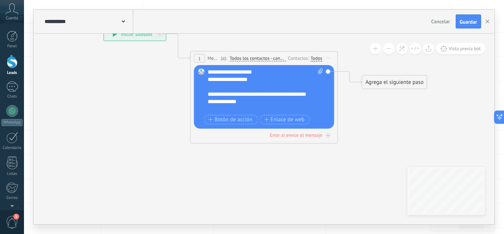
click at [234, 80] on div "**********" at bounding box center [259, 79] width 103 height 7
click at [261, 81] on div "**********" at bounding box center [259, 79] width 103 height 7
click at [270, 79] on div "**********" at bounding box center [259, 79] width 103 height 7
click at [308, 81] on div "**********" at bounding box center [259, 79] width 103 height 7
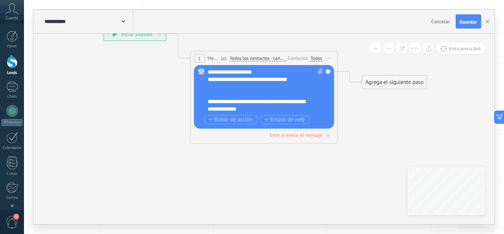
click at [214, 96] on div at bounding box center [262, 93] width 108 height 7
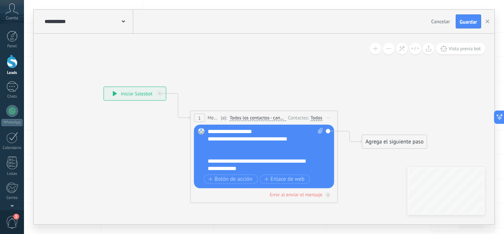
click at [321, 132] on icon at bounding box center [320, 131] width 5 height 6
click input "Subir" at bounding box center [0, 0] width 0 height 0
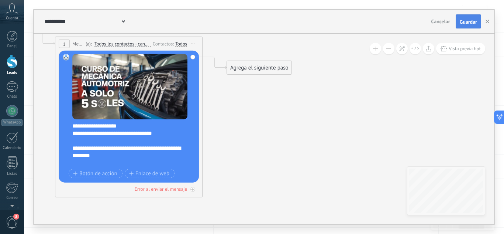
click at [472, 21] on span "Guardar" at bounding box center [468, 21] width 17 height 5
click at [488, 21] on use "button" at bounding box center [488, 22] width 4 height 4
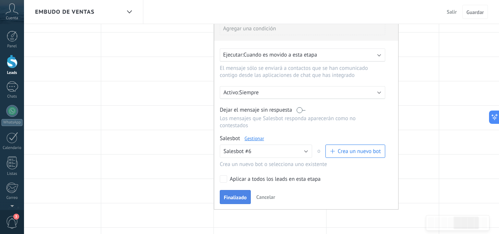
click at [238, 197] on span "Finalizado" at bounding box center [235, 196] width 23 height 5
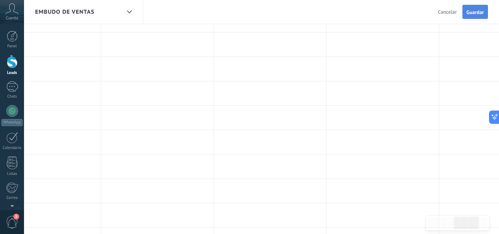
click at [472, 16] on button "Guardar" at bounding box center [474, 12] width 25 height 14
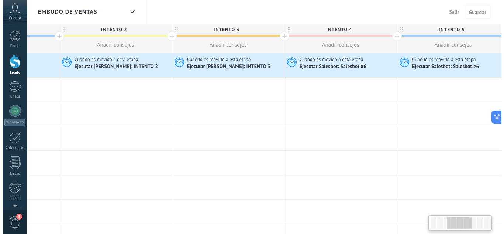
scroll to position [0, 304]
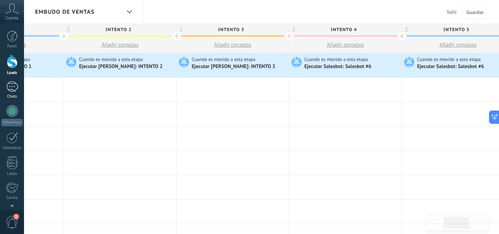
click at [11, 88] on div at bounding box center [12, 86] width 12 height 11
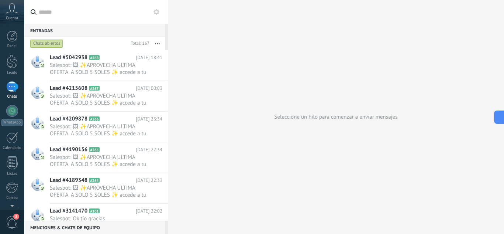
click at [156, 13] on icon at bounding box center [157, 12] width 6 height 6
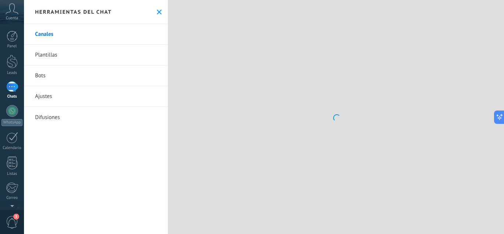
click at [96, 73] on link "Bots" at bounding box center [96, 75] width 144 height 21
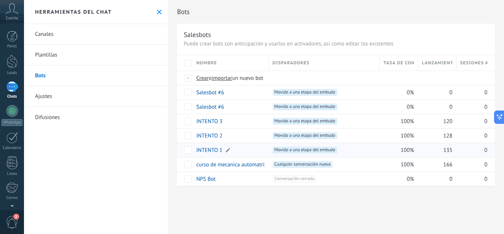
click at [212, 149] on link "INTENTO 1" at bounding box center [209, 150] width 26 height 7
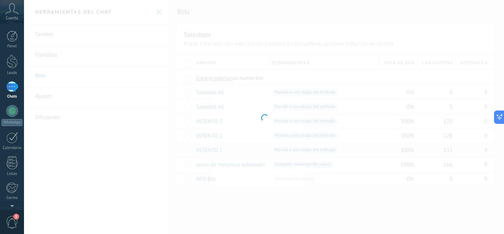
type input "*********"
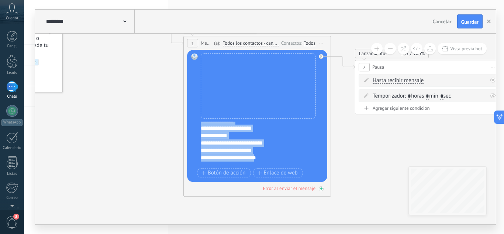
scroll to position [81, 0]
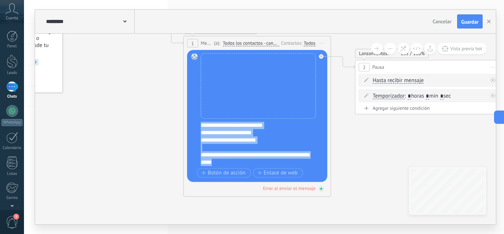
drag, startPoint x: 201, startPoint y: 127, endPoint x: 284, endPoint y: 185, distance: 101.5
click at [284, 185] on div "Lanzamientos: 135 100% Enviados: 135 Leídos: 0 1 Mensaje ******* (a): Todos los…" at bounding box center [257, 116] width 148 height 161
paste div
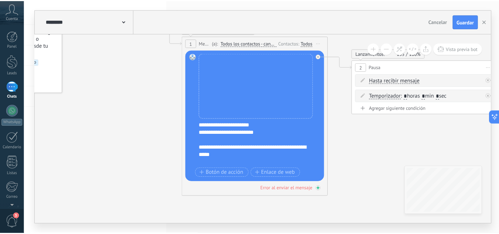
scroll to position [0, 0]
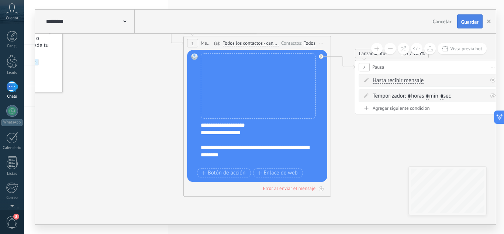
click at [471, 18] on button "Guardar" at bounding box center [469, 21] width 25 height 14
click at [489, 21] on icon "button" at bounding box center [489, 22] width 4 height 4
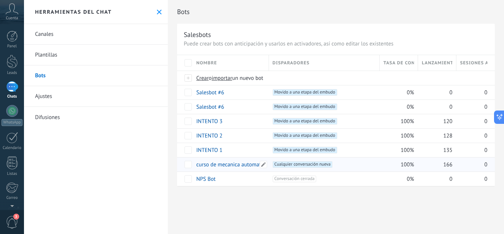
click at [241, 163] on link "curso de mecanica automatriz" at bounding box center [231, 164] width 70 height 7
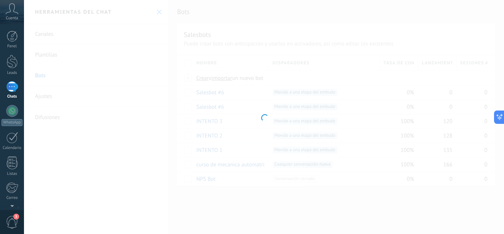
type input "**********"
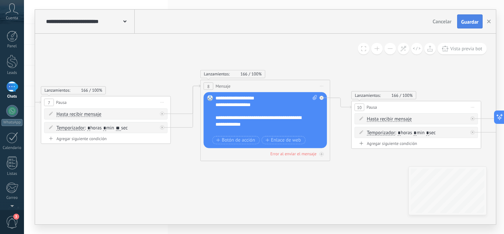
click at [474, 20] on span "Guardar" at bounding box center [469, 21] width 17 height 5
click at [492, 23] on button "button" at bounding box center [488, 21] width 11 height 14
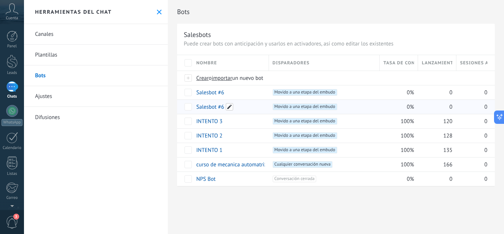
click at [227, 107] on span at bounding box center [229, 106] width 7 height 7
drag, startPoint x: 227, startPoint y: 107, endPoint x: 196, endPoint y: 108, distance: 31.4
click at [196, 108] on div "**********" at bounding box center [231, 117] width 78 height 37
type input "*********"
click at [217, 124] on span "Guardar" at bounding box center [212, 123] width 17 height 5
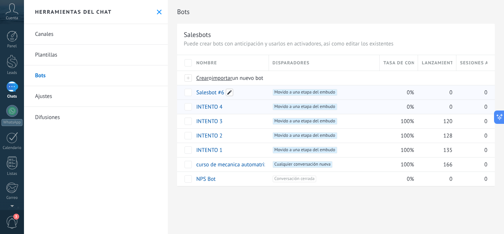
click at [228, 92] on span at bounding box center [229, 92] width 7 height 7
click at [187, 94] on div "**********" at bounding box center [336, 120] width 318 height 131
click at [231, 91] on span at bounding box center [229, 92] width 7 height 7
type input "*"
type input "*********"
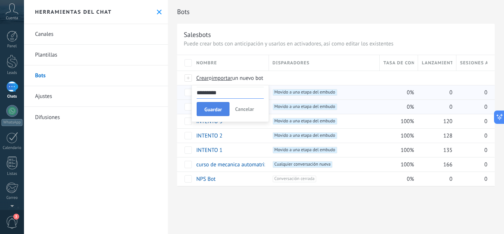
click at [219, 113] on button "Guardar" at bounding box center [213, 109] width 33 height 14
click at [157, 11] on icon at bounding box center [159, 12] width 5 height 5
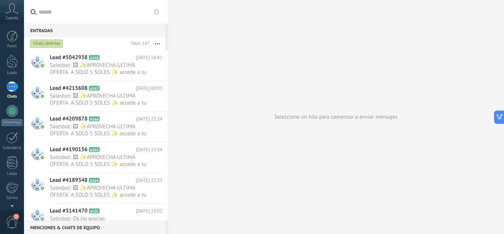
click at [159, 42] on button "button" at bounding box center [157, 43] width 16 height 13
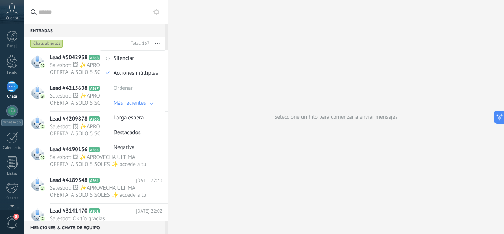
click at [208, 94] on div "Seleccione un hilo para comenzar a enviar mensajes" at bounding box center [336, 117] width 336 height 234
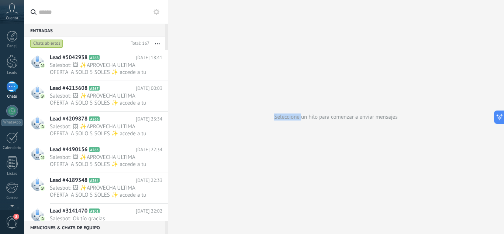
click at [208, 94] on div "Seleccione un hilo para comenzar a enviar mensajes" at bounding box center [336, 117] width 336 height 234
click at [20, 67] on link "Leads" at bounding box center [12, 65] width 24 height 21
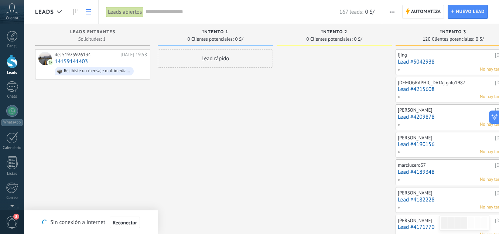
click at [92, 10] on link at bounding box center [88, 12] width 13 height 14
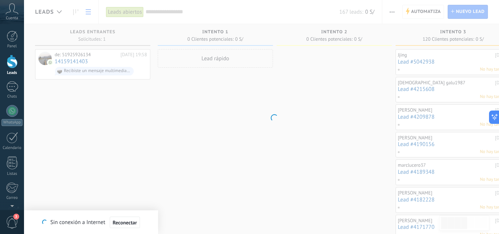
click at [197, 142] on body ".abccls-1,.abccls-2{fill-rule:evenodd}.abccls-2{fill:#fff} .abfcls-1{fill:none}…" at bounding box center [249, 117] width 499 height 234
click at [127, 223] on span "Reconectar" at bounding box center [125, 222] width 24 height 5
click at [156, 174] on body ".abccls-1,.abccls-2{fill-rule:evenodd}.abccls-2{fill:#fff} .abfcls-1{fill:none}…" at bounding box center [249, 117] width 499 height 234
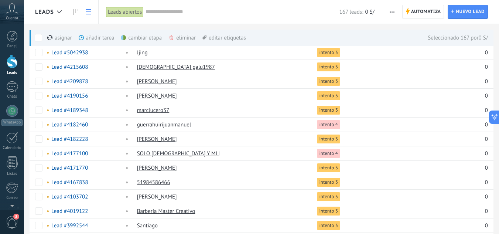
click at [183, 35] on div "eliminar màs" at bounding box center [194, 38] width 52 height 16
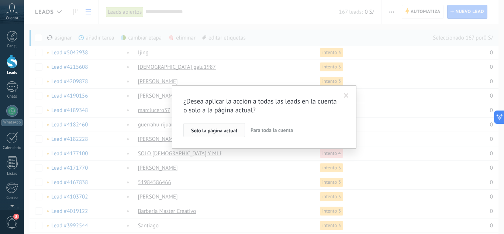
click at [237, 129] on span "Solo la página actual" at bounding box center [214, 130] width 46 height 5
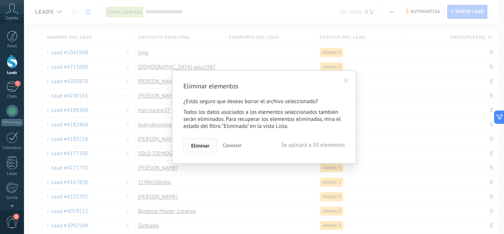
click at [209, 147] on span "Eliminar" at bounding box center [200, 145] width 18 height 5
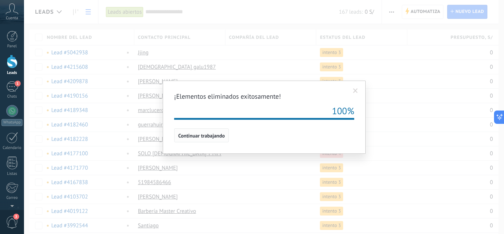
click at [208, 131] on button "Continuar trabajando" at bounding box center [201, 135] width 55 height 14
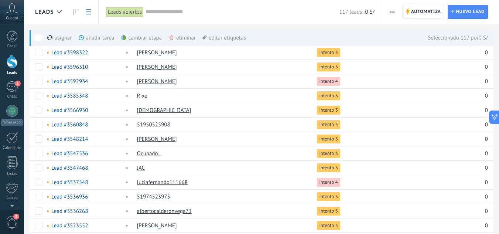
click at [178, 35] on div "eliminar màs" at bounding box center [194, 38] width 52 height 16
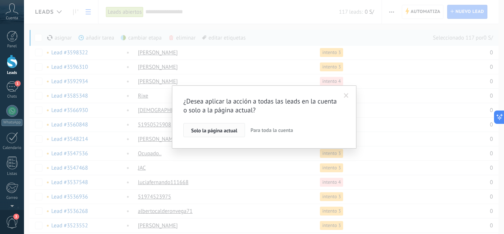
click at [214, 131] on span "Solo la página actual" at bounding box center [214, 130] width 46 height 5
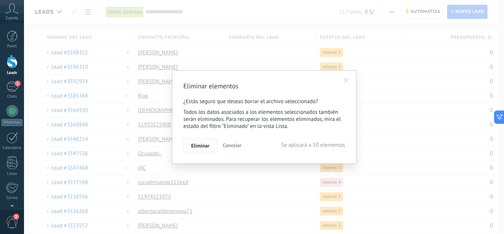
click at [210, 148] on button "Eliminar" at bounding box center [200, 145] width 34 height 14
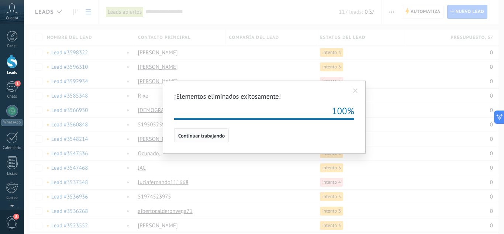
click at [207, 138] on span "Continuar trabajando" at bounding box center [201, 135] width 47 height 5
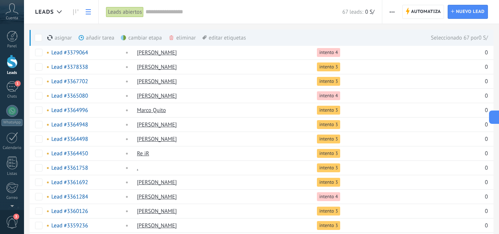
click at [180, 38] on div "eliminar màs" at bounding box center [194, 38] width 52 height 16
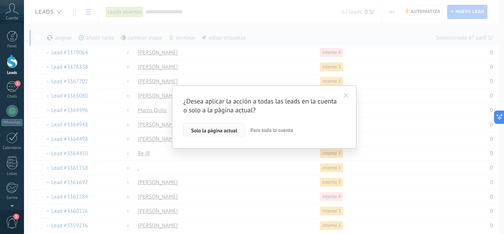
click at [230, 128] on span "Solo la página actual" at bounding box center [214, 130] width 46 height 5
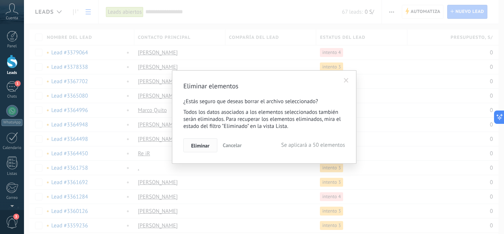
click at [210, 143] on button "Eliminar" at bounding box center [200, 145] width 34 height 14
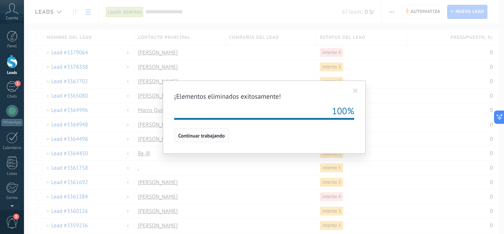
click at [209, 140] on button "Continuar trabajando" at bounding box center [201, 135] width 55 height 14
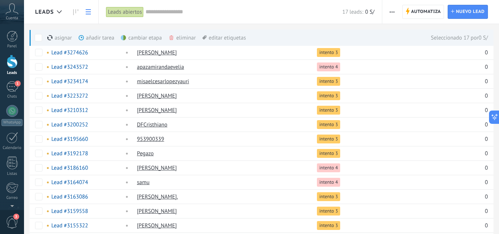
click at [186, 36] on div "eliminar màs" at bounding box center [194, 38] width 52 height 16
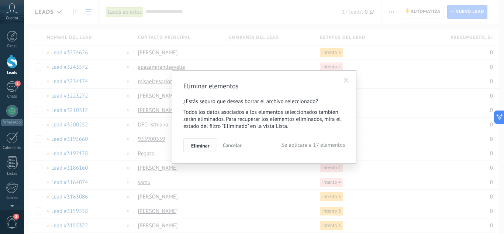
click at [201, 148] on span "Eliminar" at bounding box center [200, 145] width 18 height 5
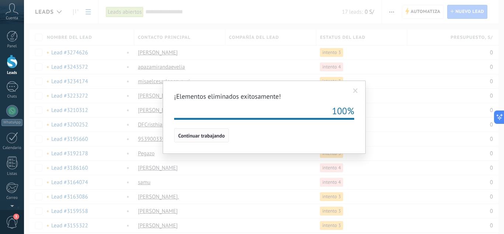
click at [199, 137] on span "Continuar trabajando" at bounding box center [201, 135] width 47 height 5
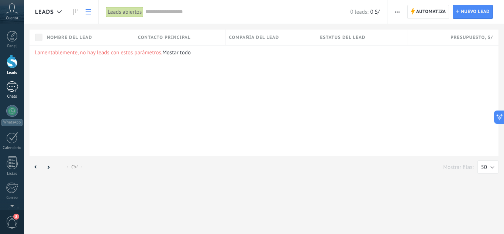
click at [12, 91] on div "1" at bounding box center [12, 86] width 12 height 11
